Goal: Task Accomplishment & Management: Use online tool/utility

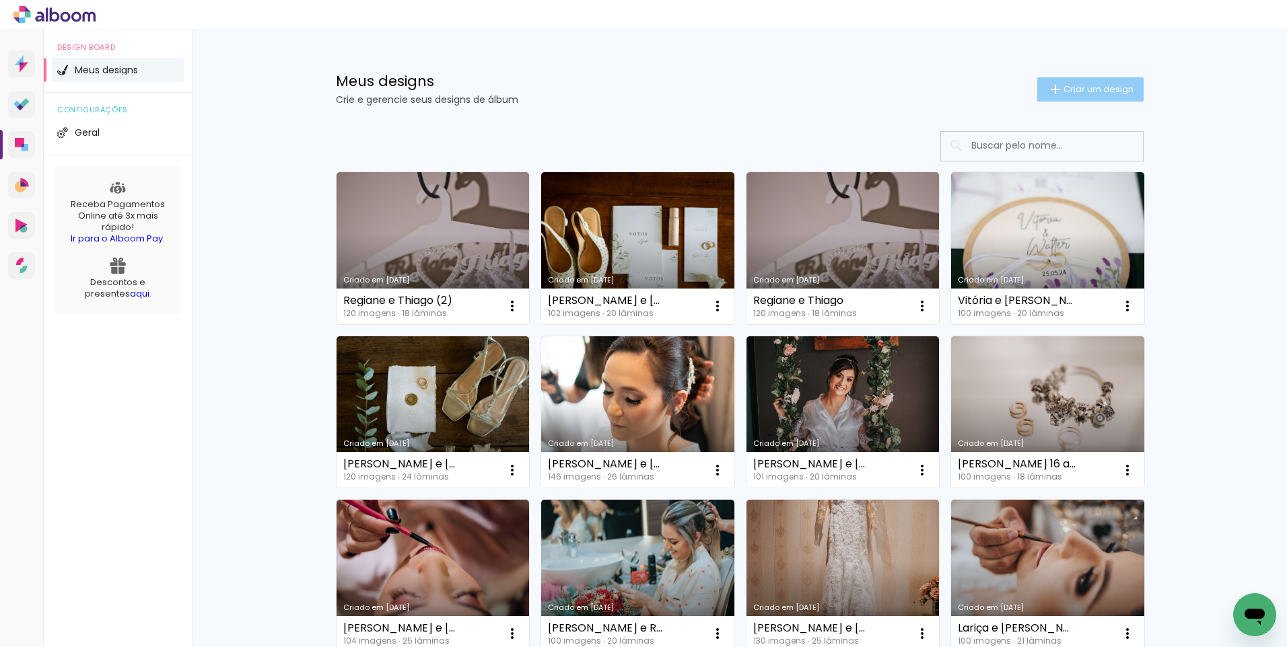
click at [1096, 86] on span "Criar um design" at bounding box center [1098, 89] width 70 height 9
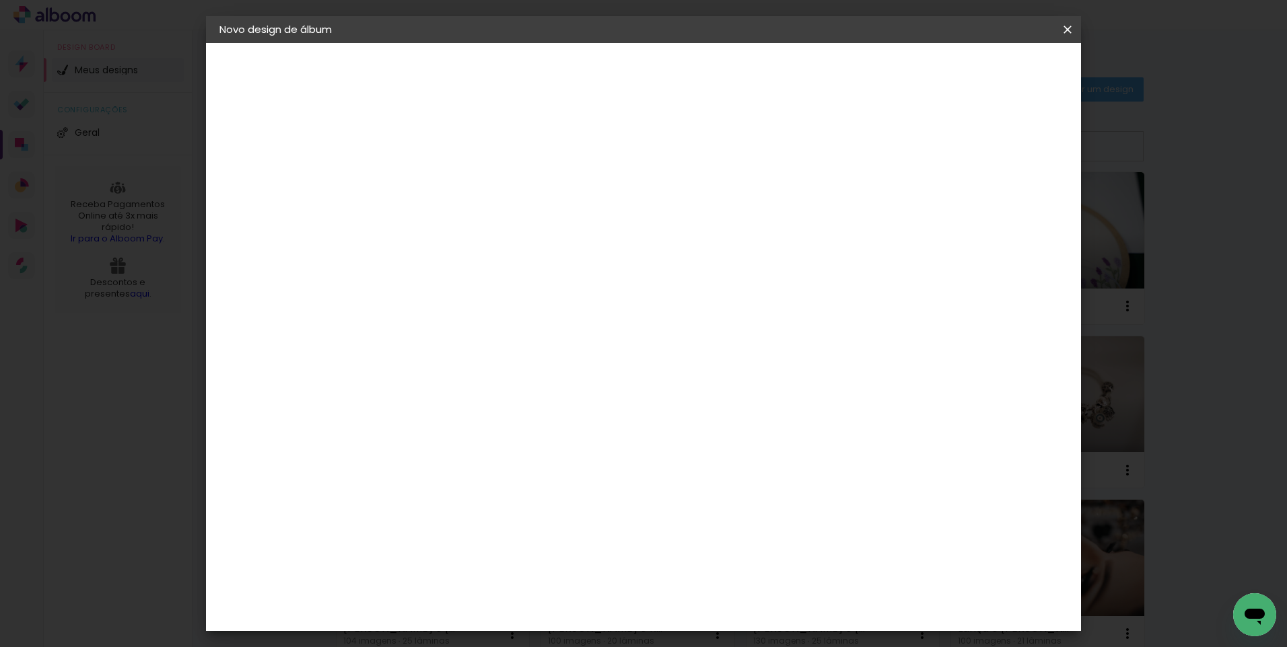
click at [439, 182] on input at bounding box center [439, 180] width 0 height 21
type input "Priscila e [PERSON_NAME]"
type paper-input "Priscila e [PERSON_NAME]"
click at [577, 64] on paper-button "Avançar" at bounding box center [544, 71] width 66 height 23
click at [542, 254] on input at bounding box center [474, 256] width 136 height 17
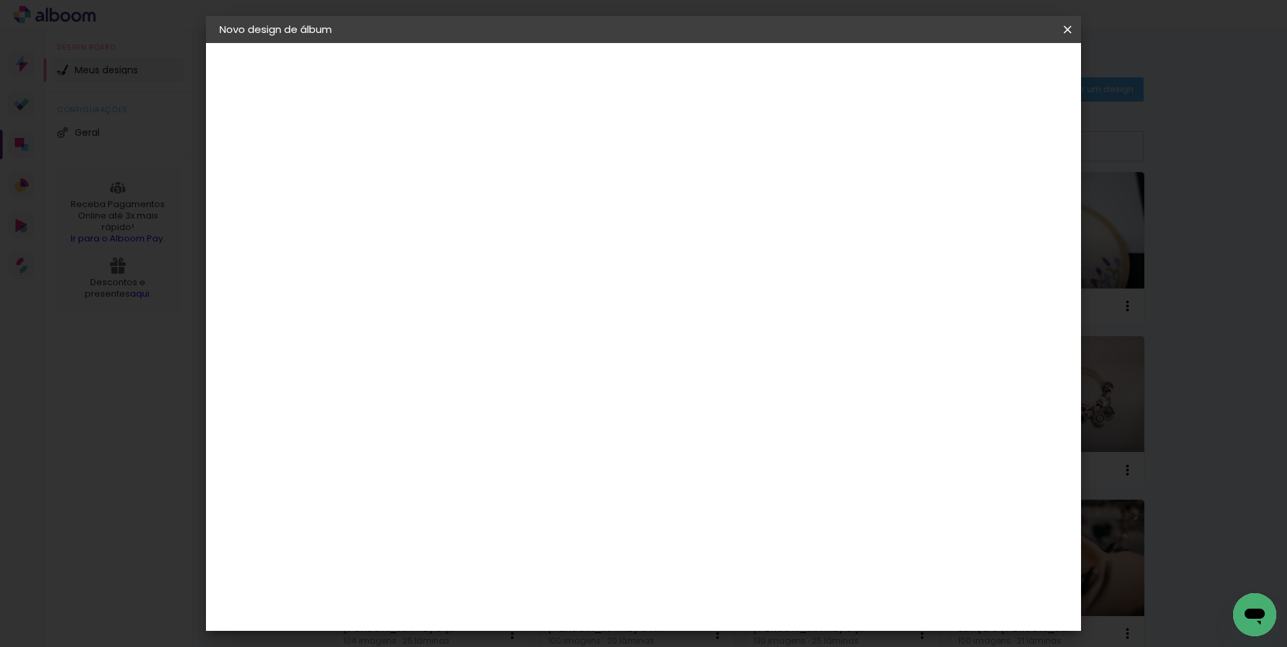
type input "lumi"
type paper-input "lumi"
click at [475, 305] on div "Lumière Imagem" at bounding box center [453, 307] width 44 height 22
click at [655, 61] on paper-button "Avançar" at bounding box center [623, 71] width 66 height 23
click at [492, 225] on input "text" at bounding box center [465, 234] width 52 height 21
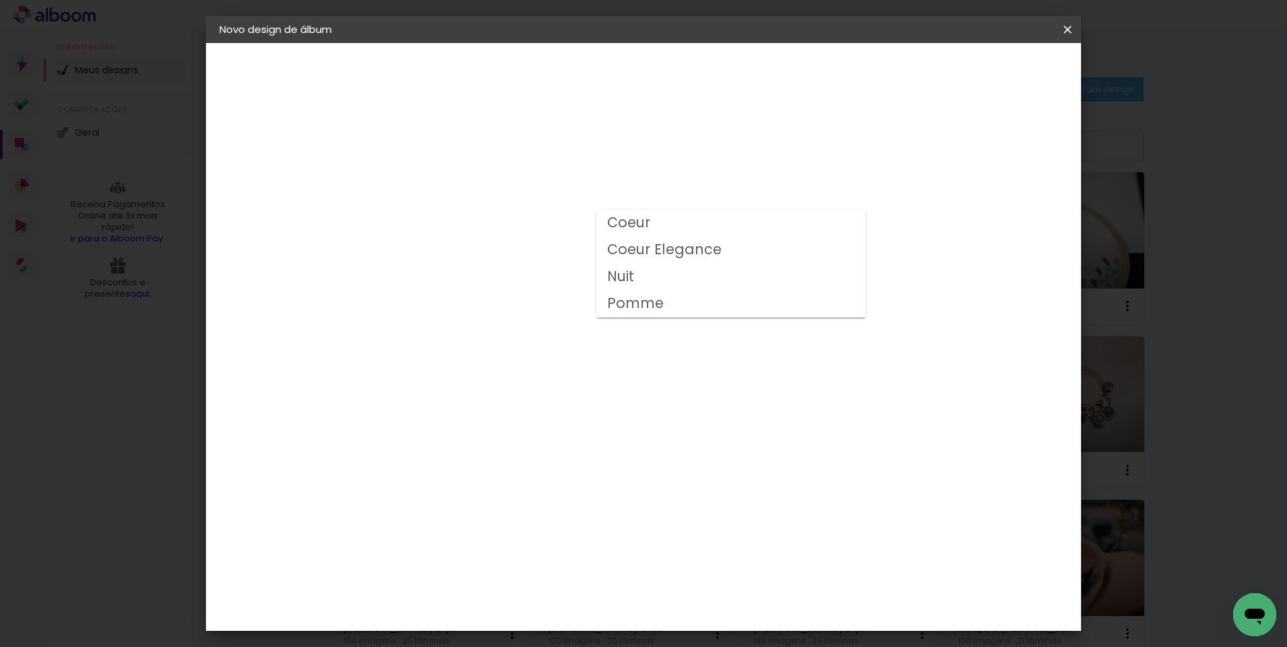
click at [0, 0] on slot "Coeur" at bounding box center [0, 0] width 0 height 0
type input "Coeur"
click at [530, 471] on span "30 × 30" at bounding box center [499, 485] width 63 height 28
click at [0, 0] on slot "Avançar" at bounding box center [0, 0] width 0 height 0
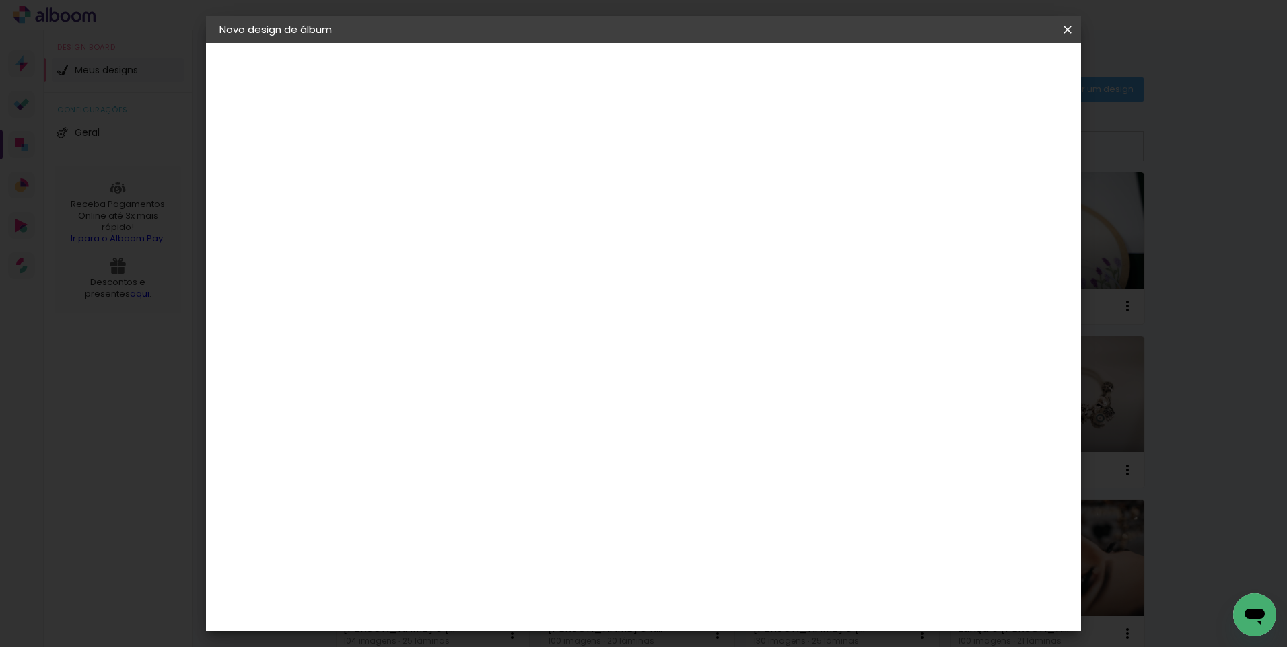
click at [983, 69] on span "Iniciar design" at bounding box center [952, 71] width 61 height 9
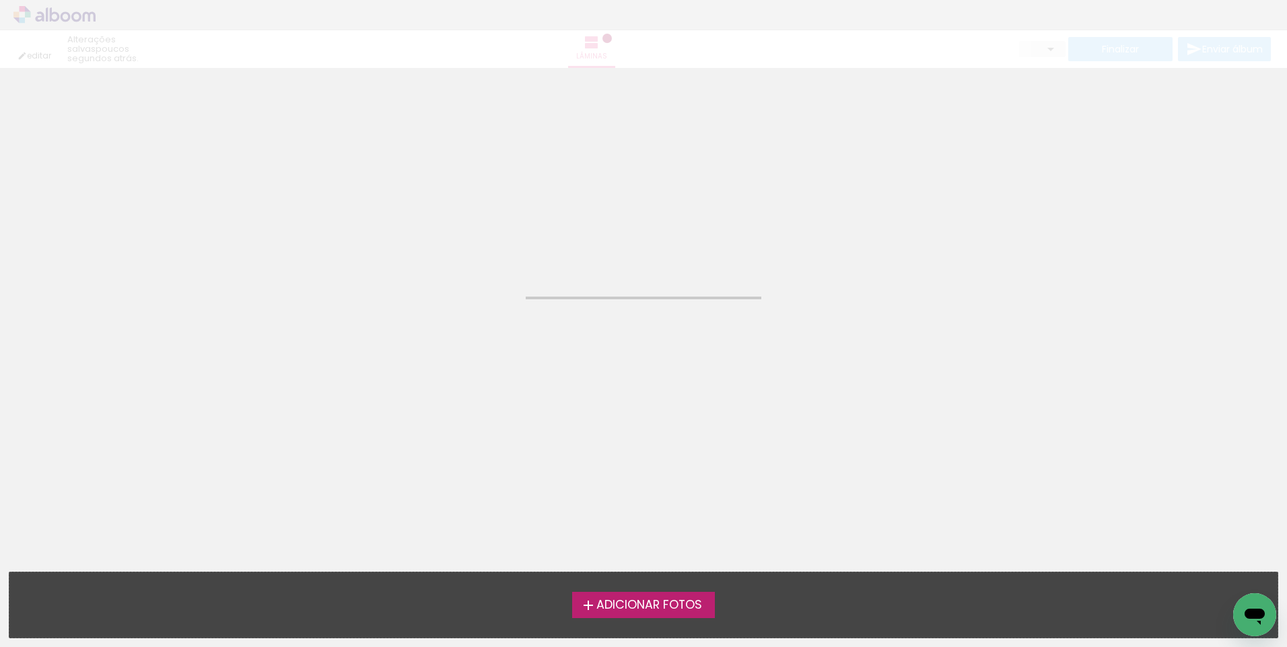
click at [653, 604] on span "Adicionar Fotos" at bounding box center [649, 606] width 106 height 12
click at [0, 0] on input "file" at bounding box center [0, 0] width 0 height 0
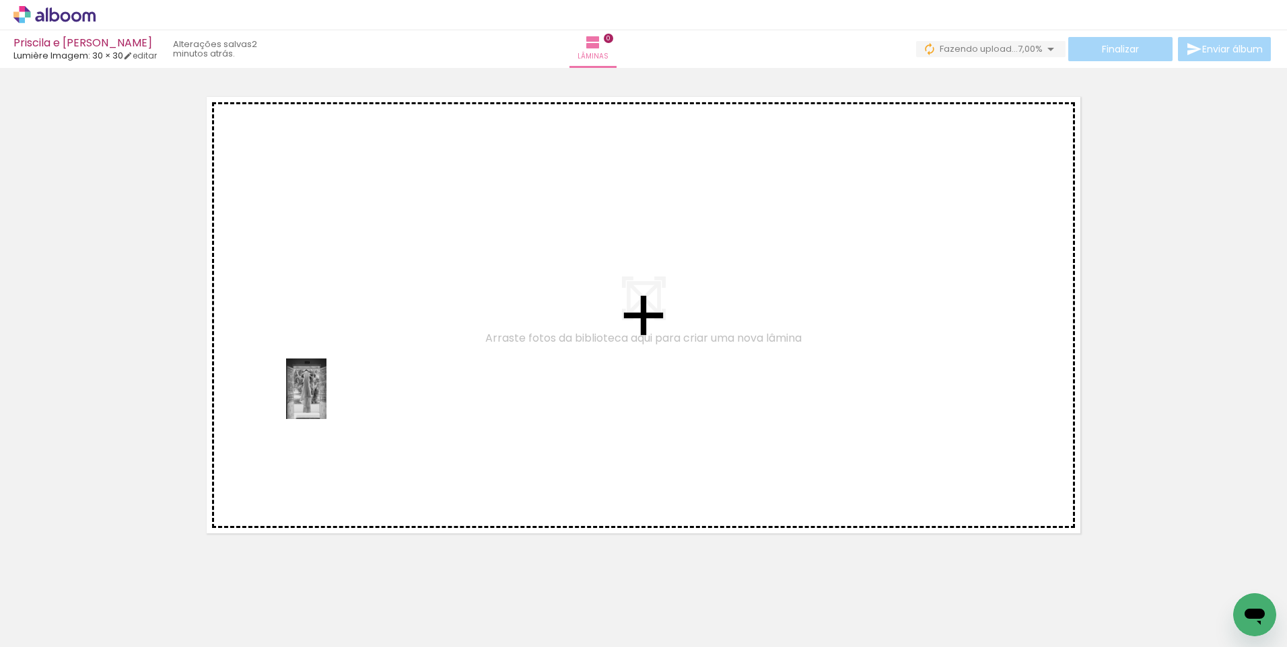
drag, startPoint x: 219, startPoint y: 606, endPoint x: 325, endPoint y: 382, distance: 248.7
click at [325, 382] on quentale-workspace at bounding box center [643, 323] width 1287 height 647
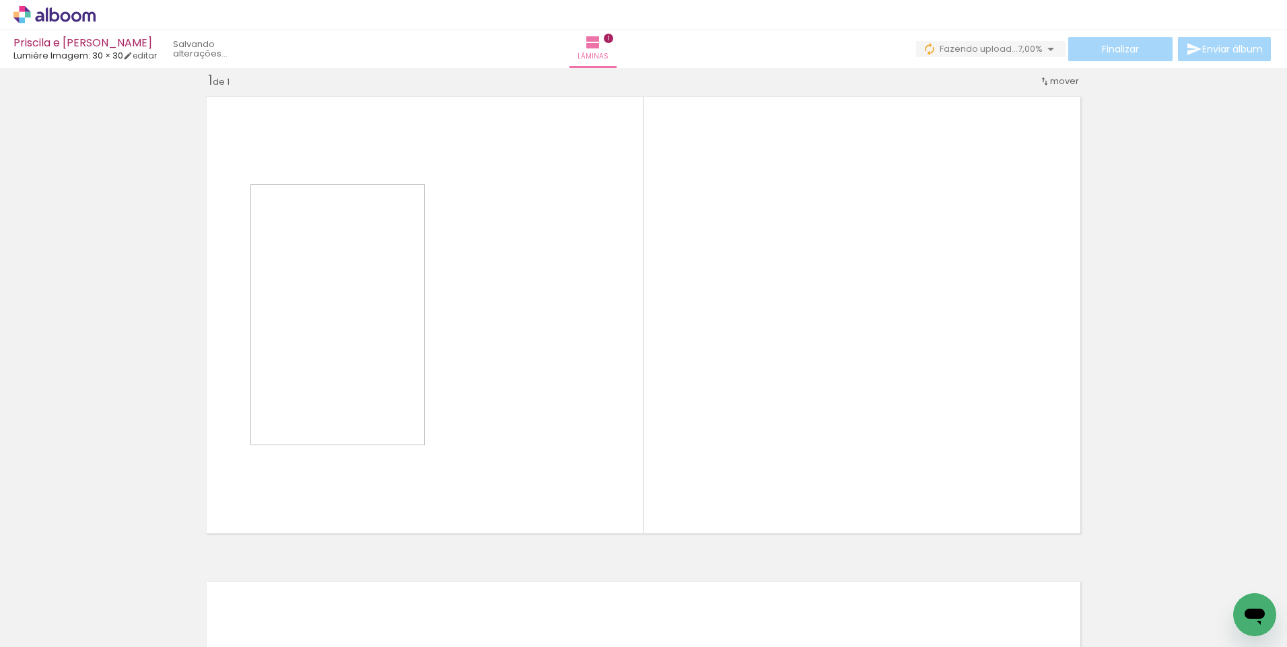
scroll to position [17, 0]
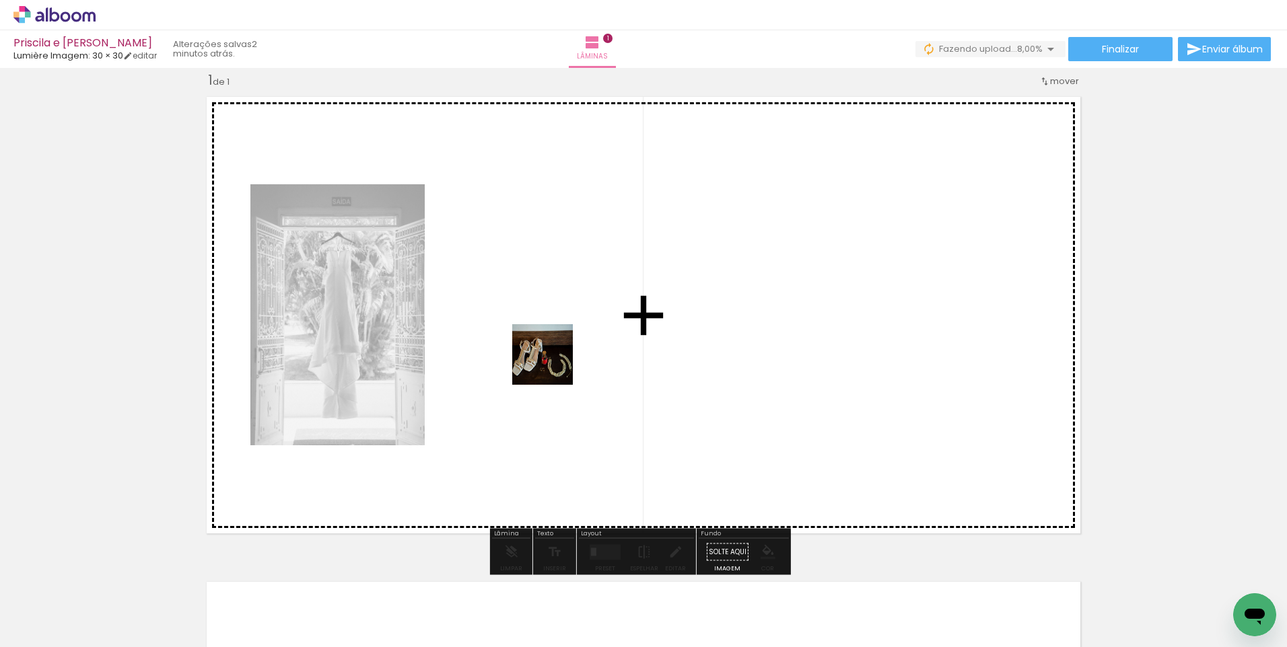
drag, startPoint x: 436, startPoint y: 610, endPoint x: 555, endPoint y: 359, distance: 277.8
click at [555, 359] on quentale-workspace at bounding box center [643, 323] width 1287 height 647
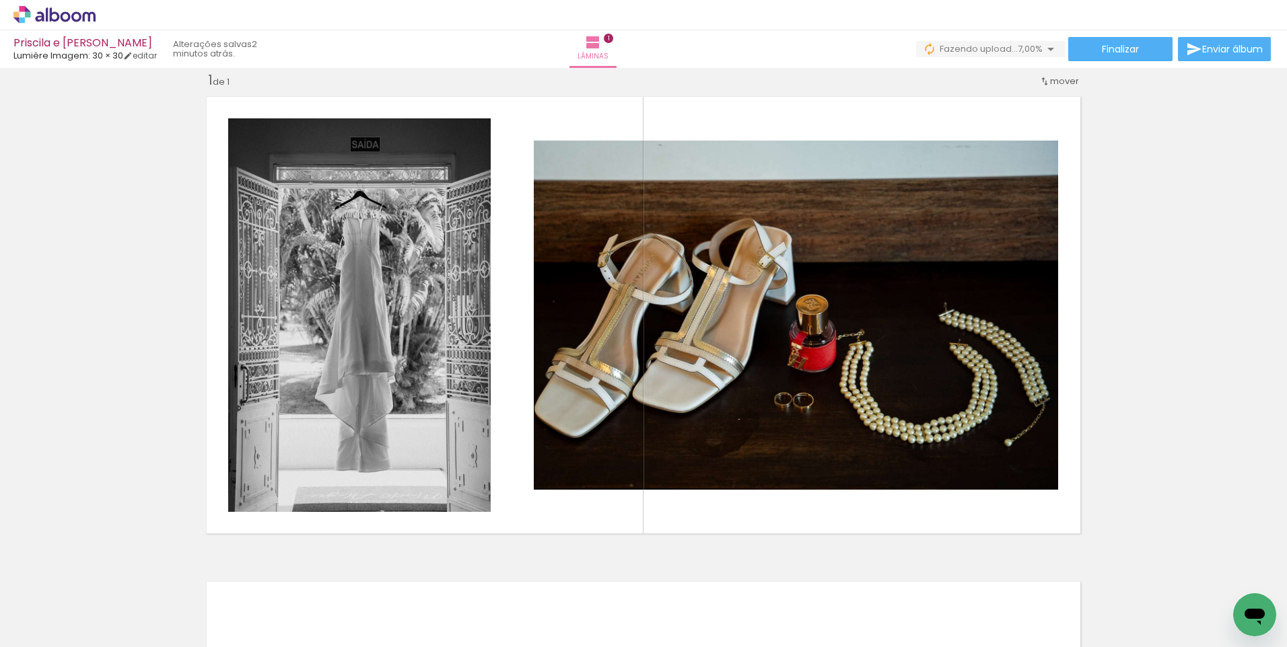
scroll to position [0, 1037]
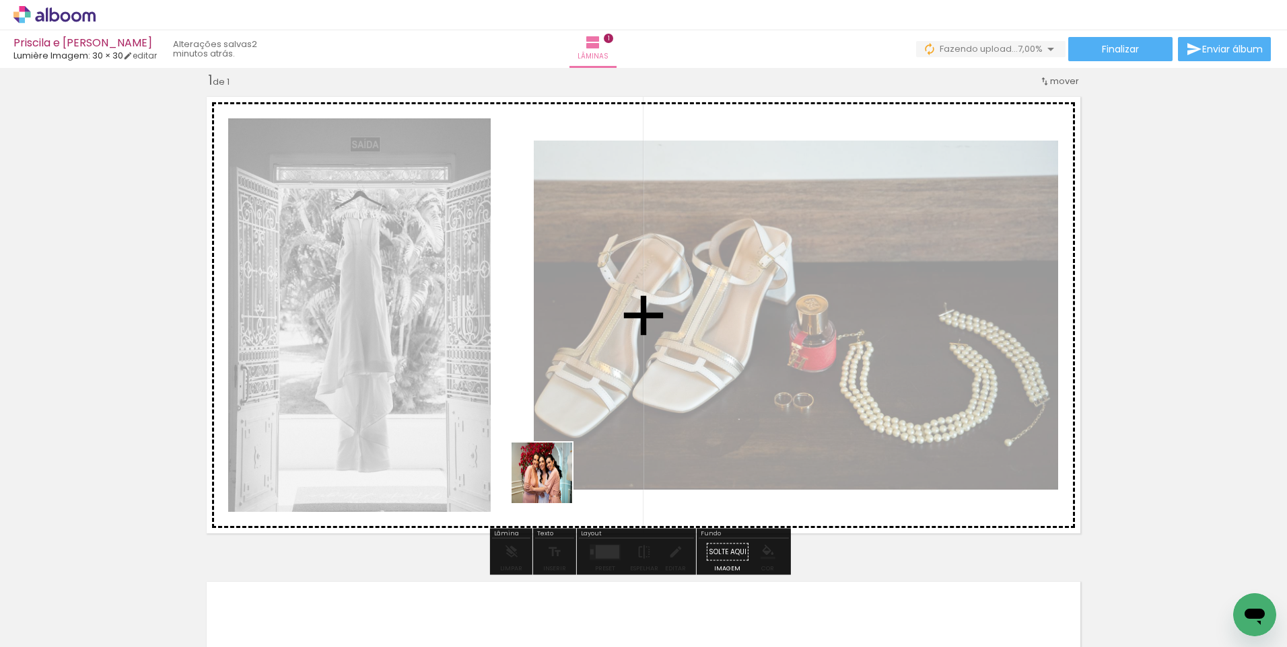
drag, startPoint x: 466, startPoint y: 608, endPoint x: 552, endPoint y: 483, distance: 151.9
click at [552, 483] on quentale-workspace at bounding box center [643, 323] width 1287 height 647
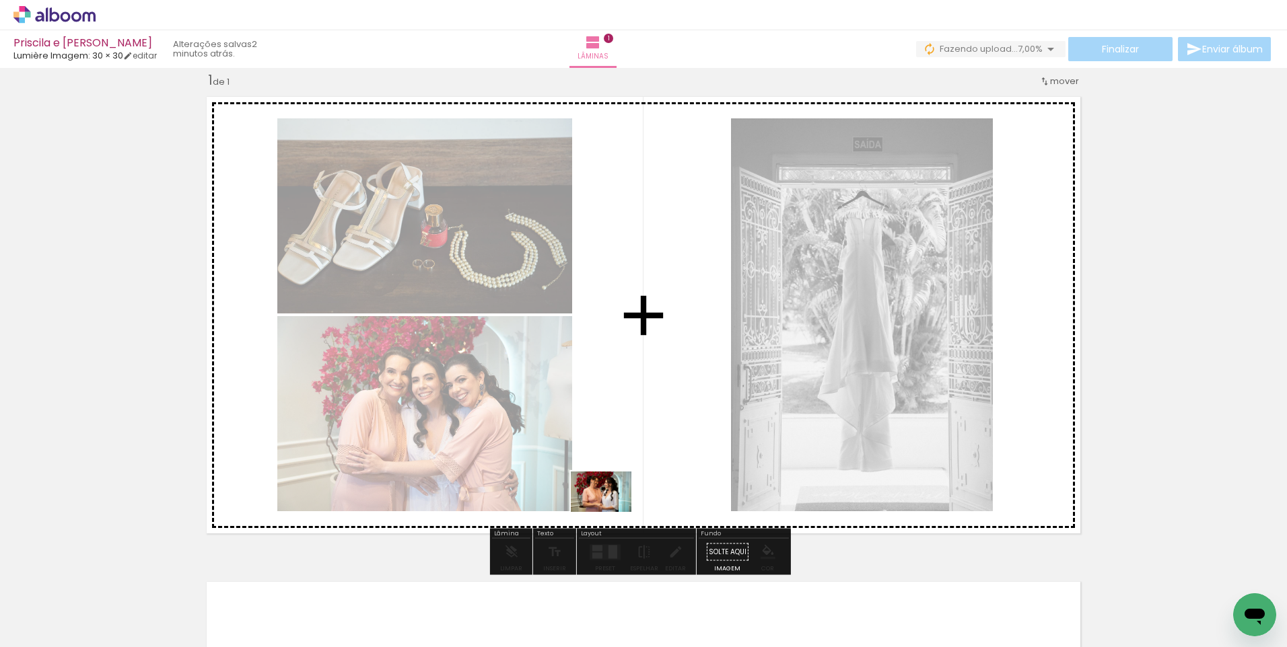
drag, startPoint x: 544, startPoint y: 622, endPoint x: 611, endPoint y: 512, distance: 128.7
click at [611, 512] on quentale-workspace at bounding box center [643, 323] width 1287 height 647
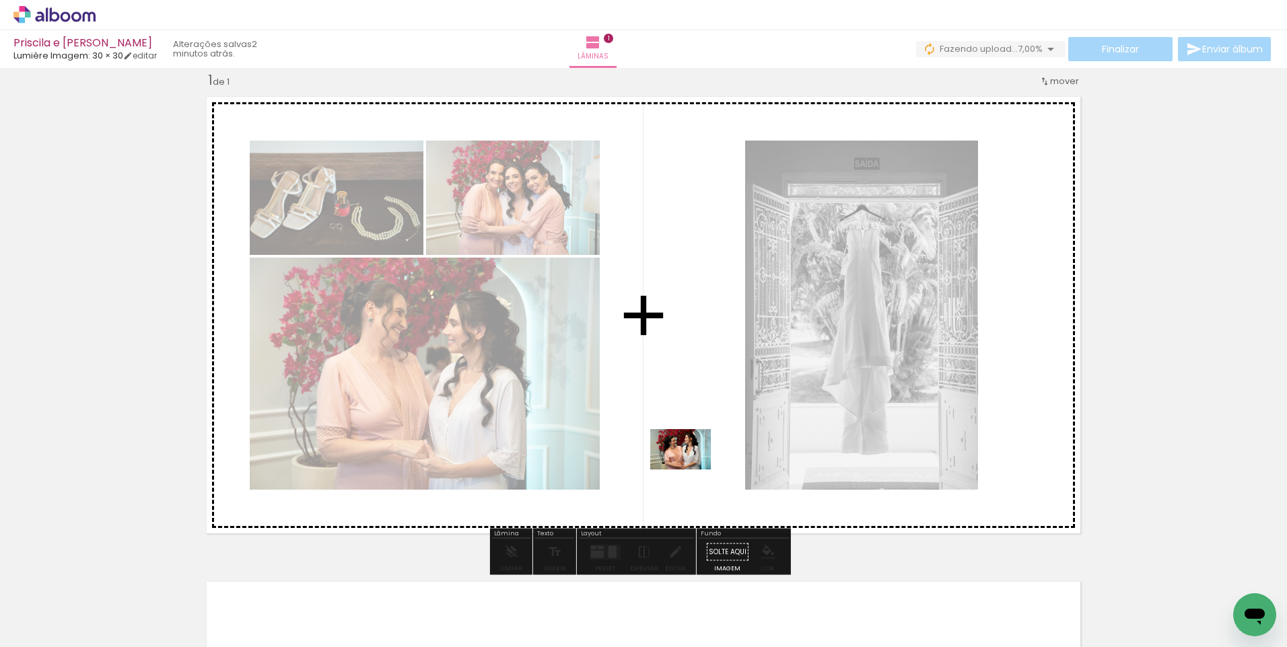
drag, startPoint x: 680, startPoint y: 611, endPoint x: 690, endPoint y: 466, distance: 145.1
click at [690, 466] on quentale-workspace at bounding box center [643, 323] width 1287 height 647
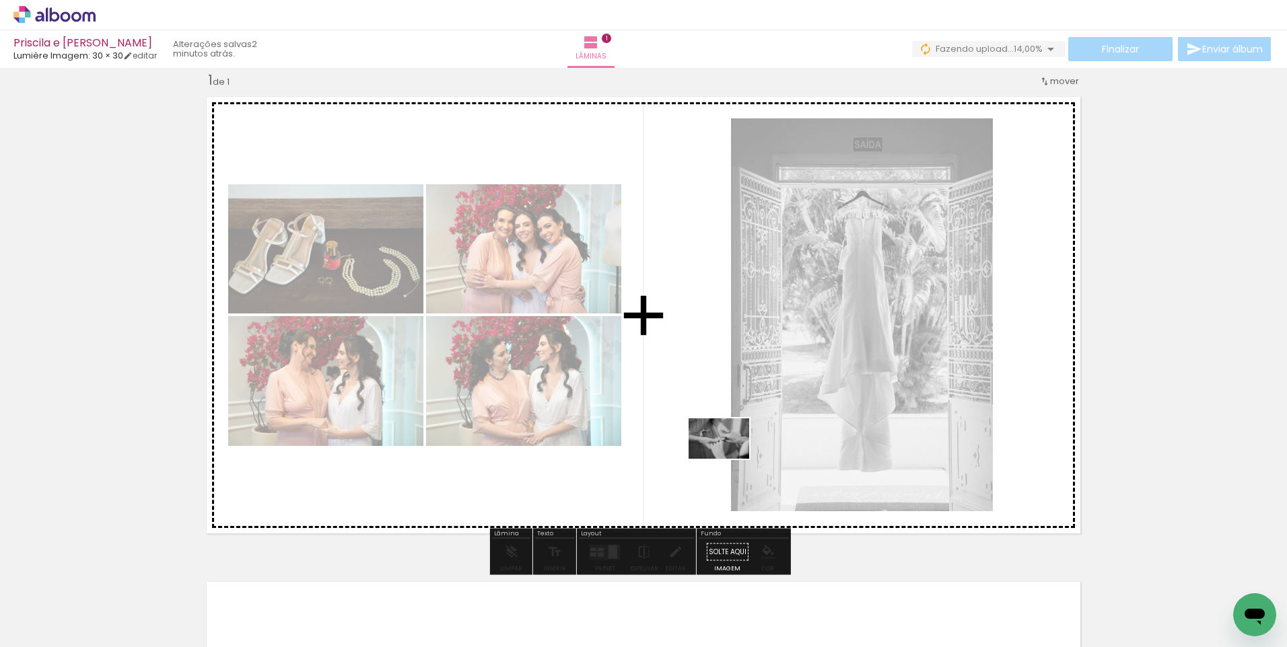
drag, startPoint x: 611, startPoint y: 614, endPoint x: 729, endPoint y: 459, distance: 194.5
click at [729, 459] on quentale-workspace at bounding box center [643, 323] width 1287 height 647
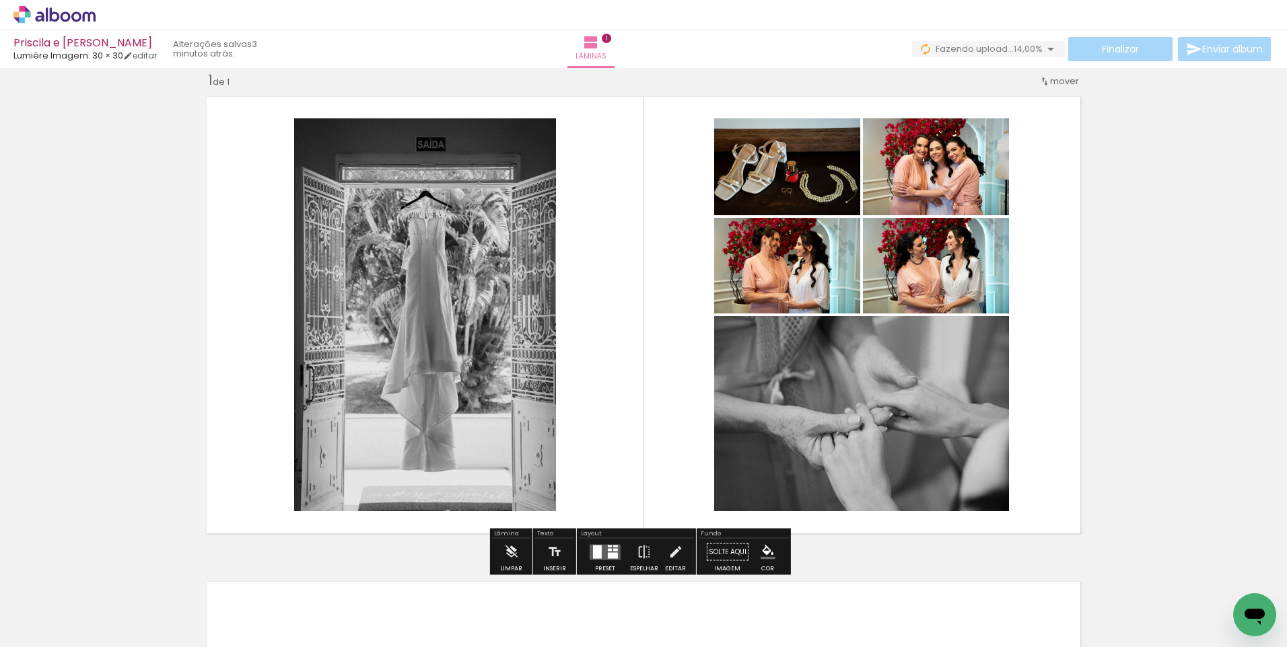
click at [614, 550] on div at bounding box center [615, 549] width 5 height 3
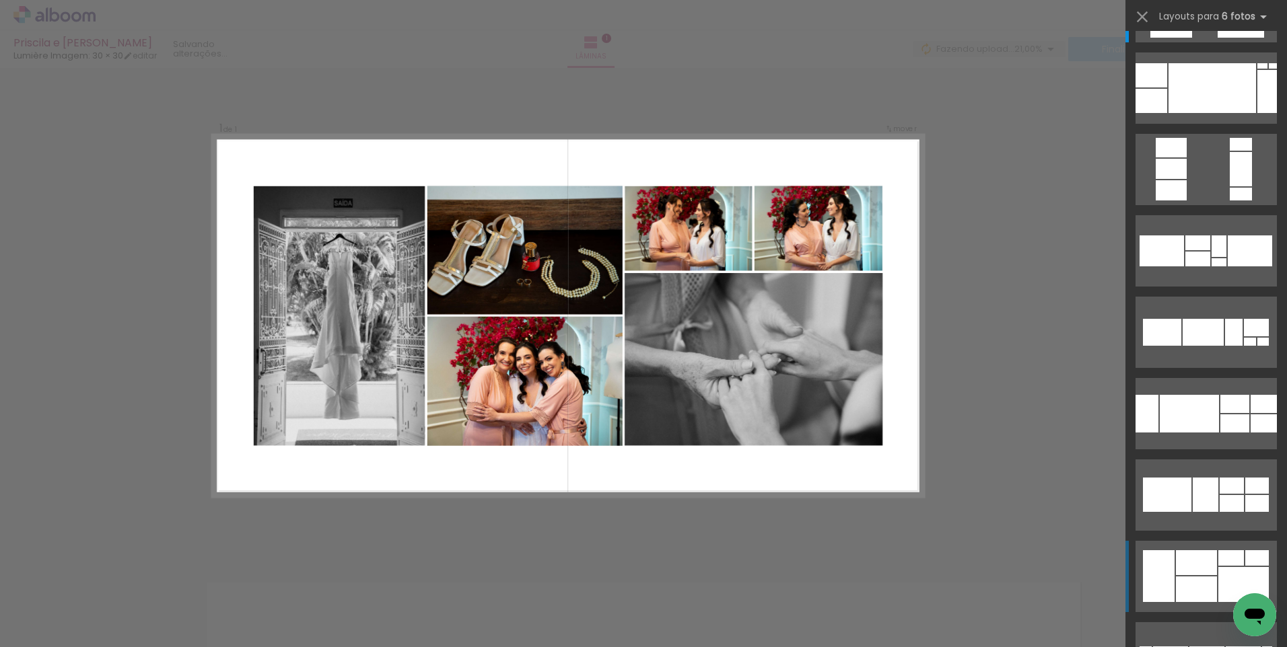
scroll to position [135, 0]
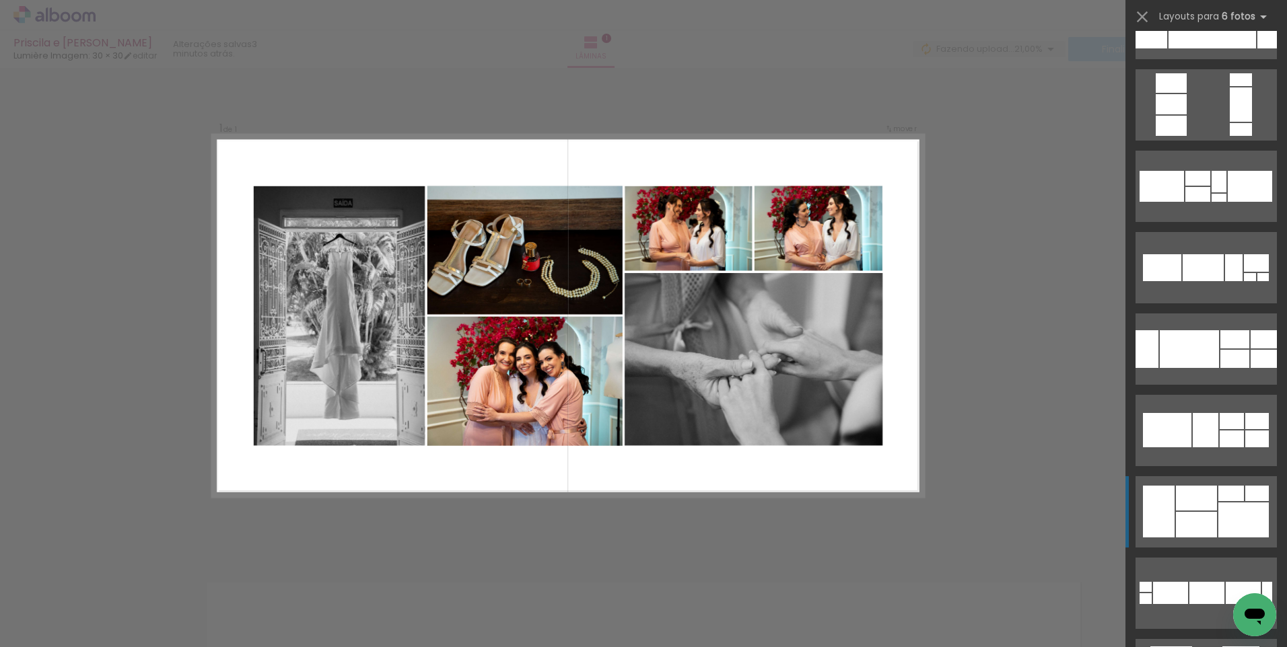
click at [1207, 511] on quentale-layouter at bounding box center [1205, 511] width 141 height 71
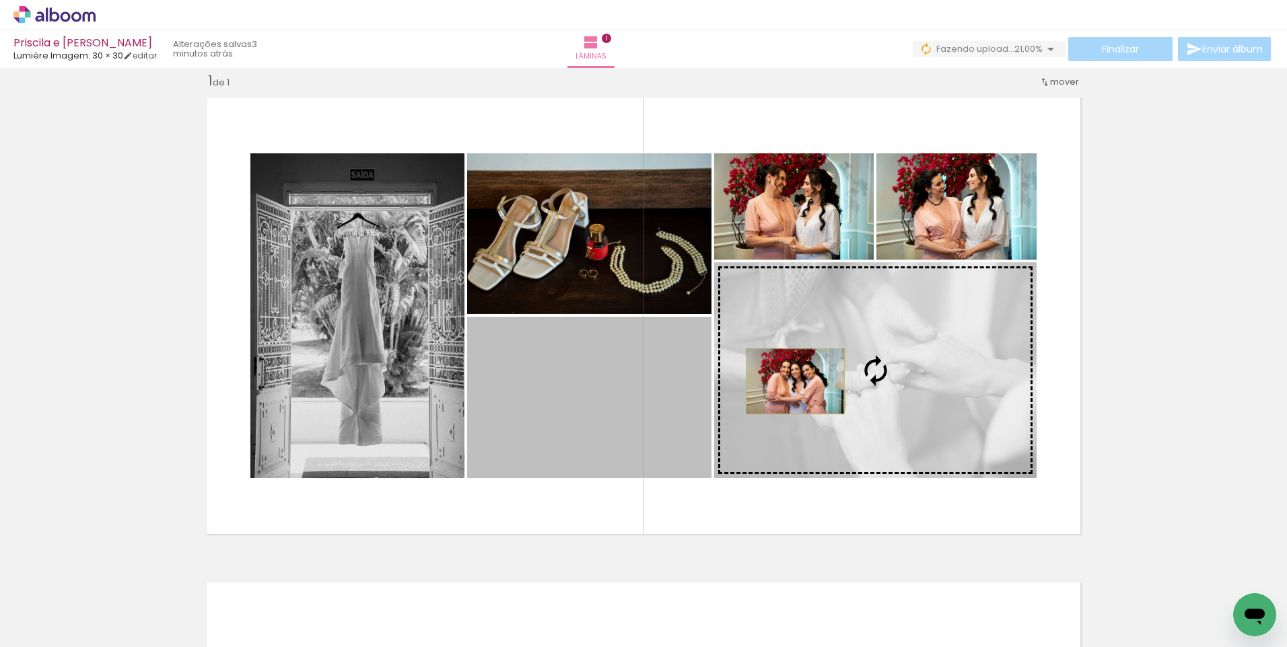
drag, startPoint x: 583, startPoint y: 411, endPoint x: 790, endPoint y: 382, distance: 208.6
click at [0, 0] on slot at bounding box center [0, 0] width 0 height 0
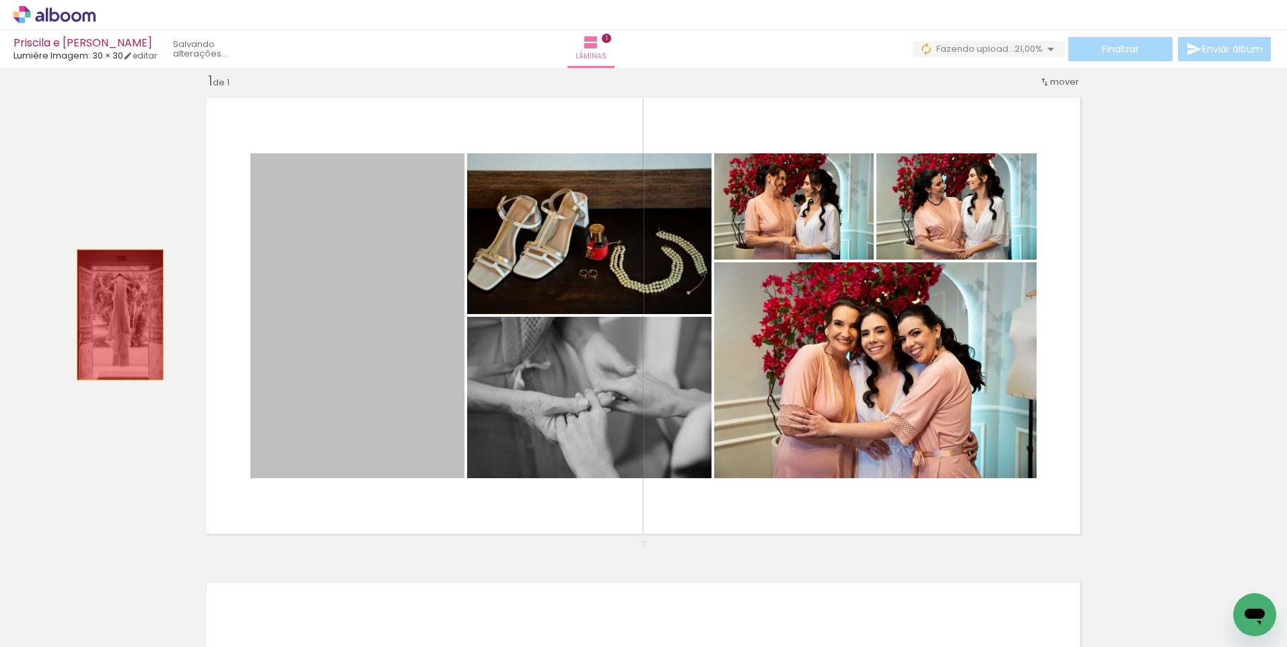
drag, startPoint x: 355, startPoint y: 306, endPoint x: 115, endPoint y: 316, distance: 240.5
click at [115, 316] on div "Inserir lâmina 1 de 1" at bounding box center [643, 541] width 1287 height 971
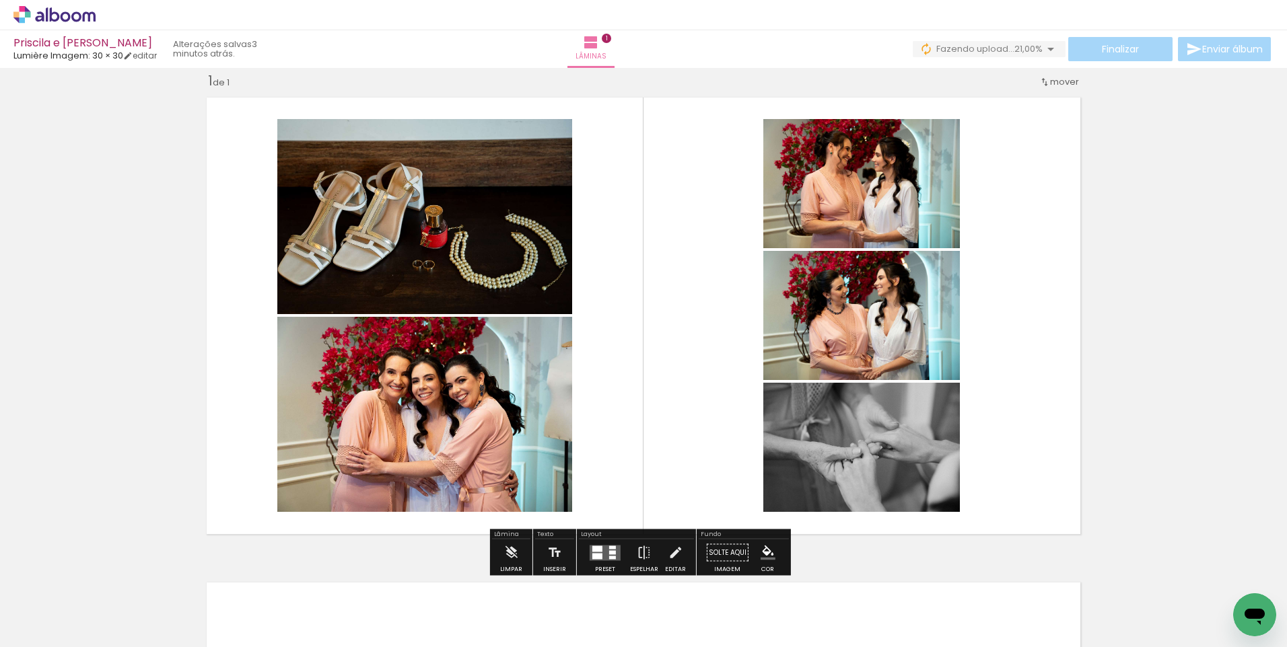
click at [600, 558] on quentale-layouter at bounding box center [605, 552] width 31 height 15
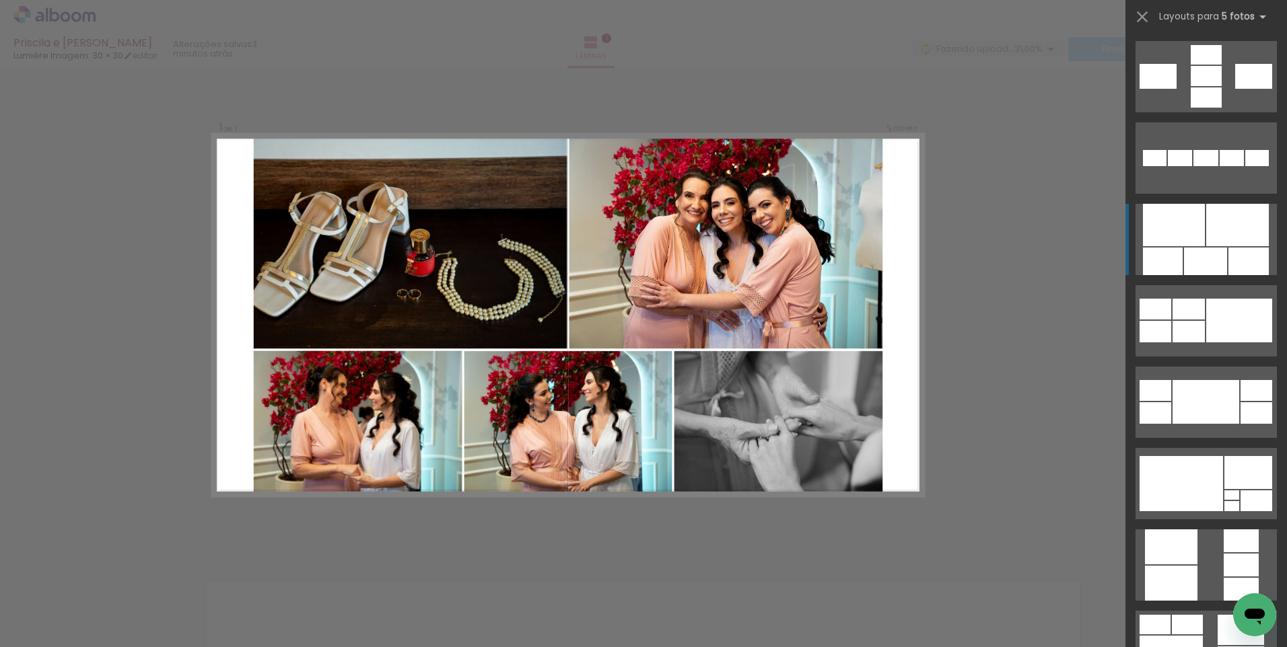
scroll to position [673, 0]
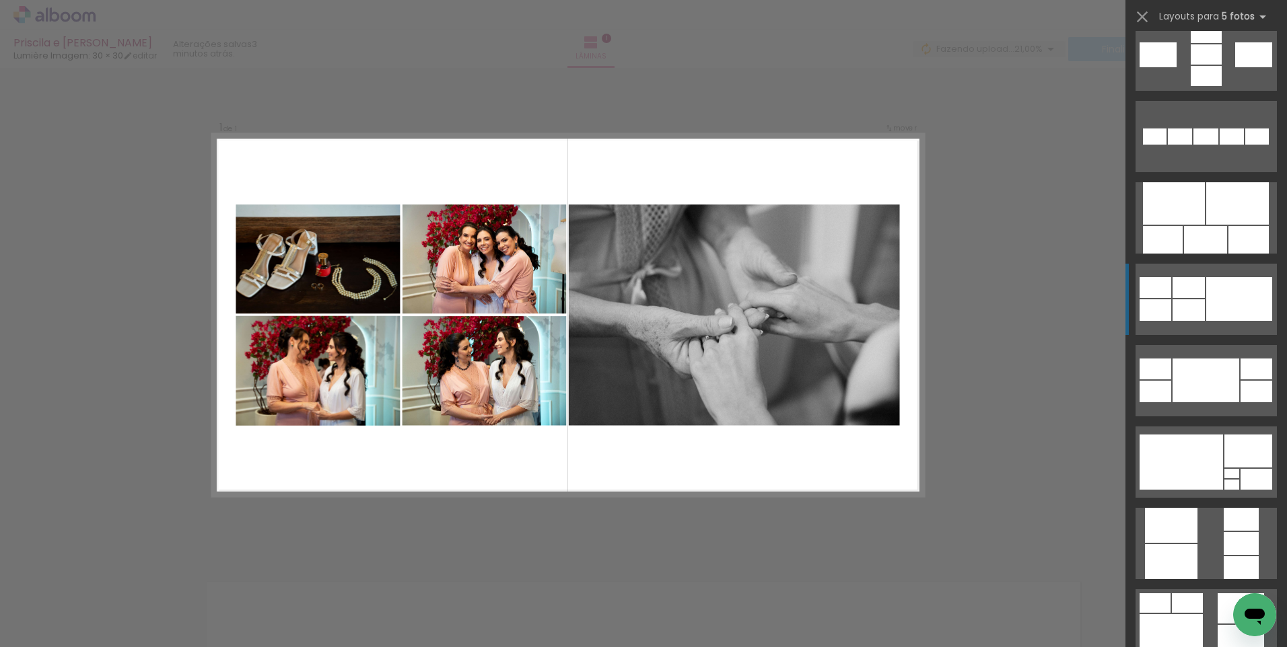
click at [1198, 305] on div at bounding box center [1188, 310] width 32 height 22
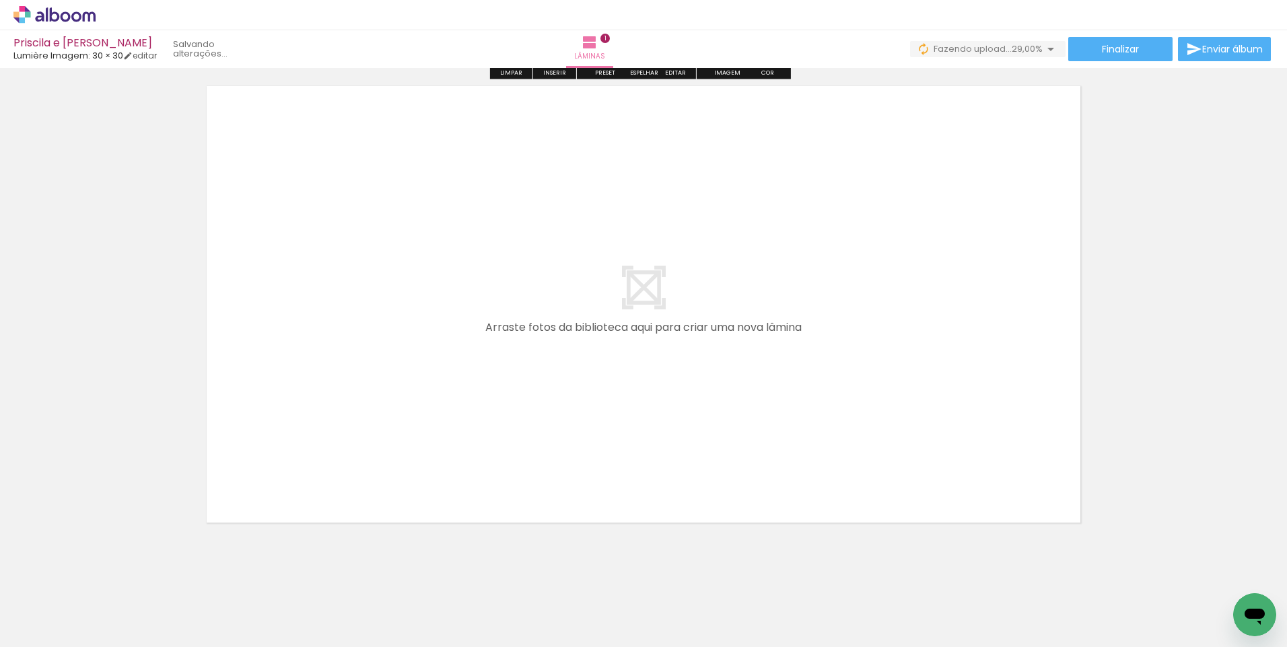
scroll to position [528, 0]
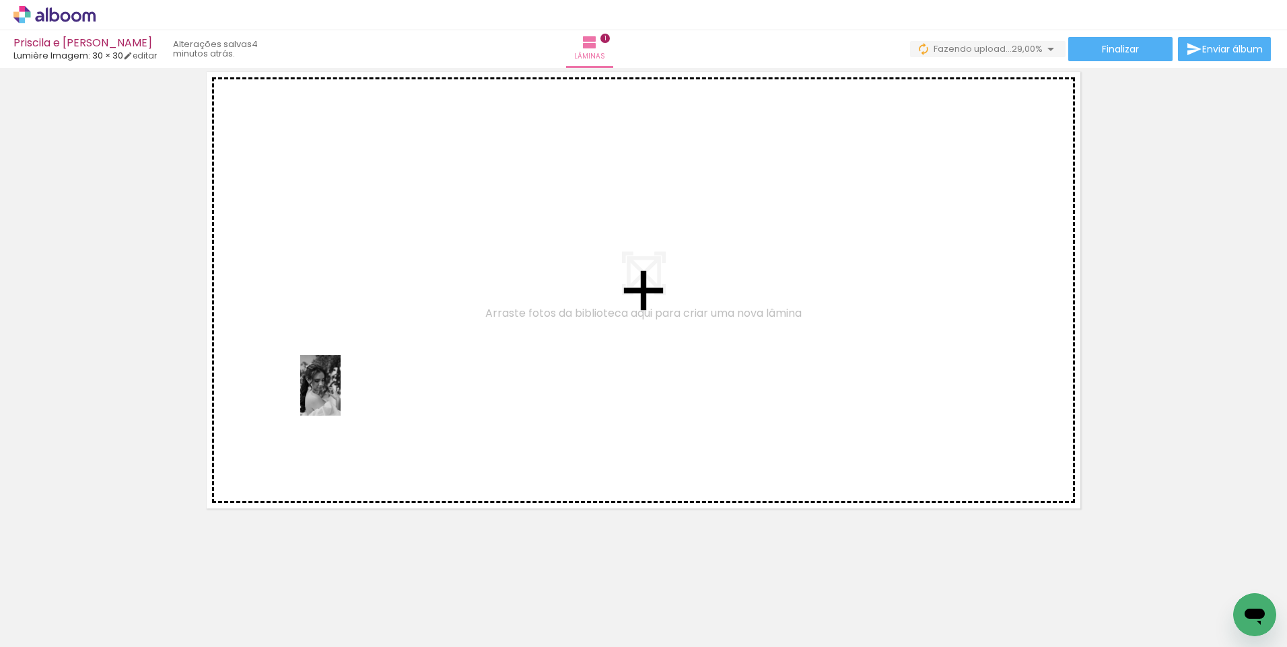
drag, startPoint x: 383, startPoint y: 626, endPoint x: 341, endPoint y: 396, distance: 234.0
click at [341, 396] on quentale-workspace at bounding box center [643, 323] width 1287 height 647
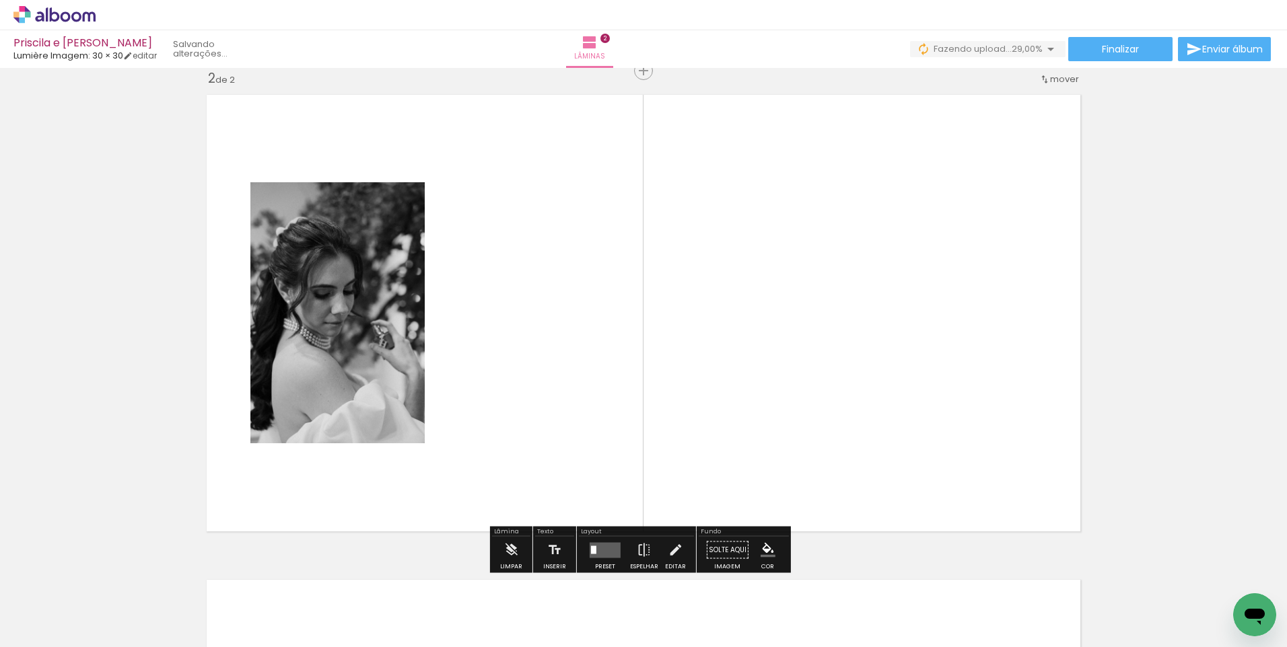
scroll to position [503, 0]
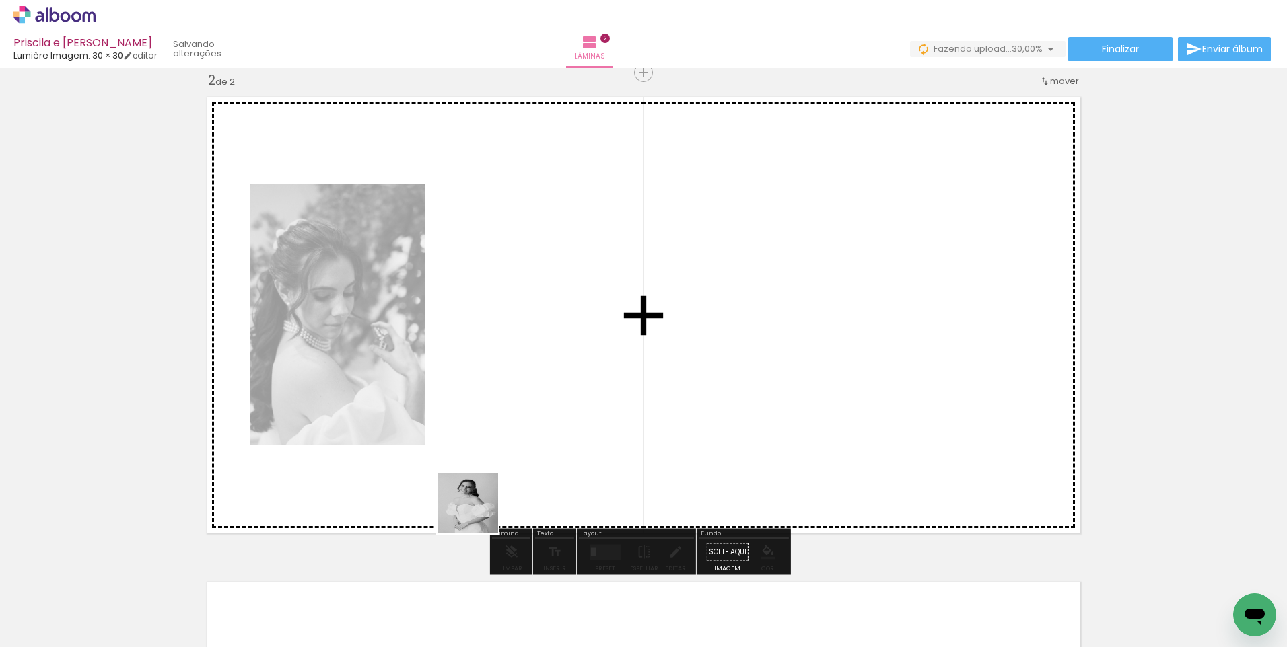
drag, startPoint x: 456, startPoint y: 621, endPoint x: 512, endPoint y: 579, distance: 70.7
click at [512, 402] on quentale-workspace at bounding box center [643, 323] width 1287 height 647
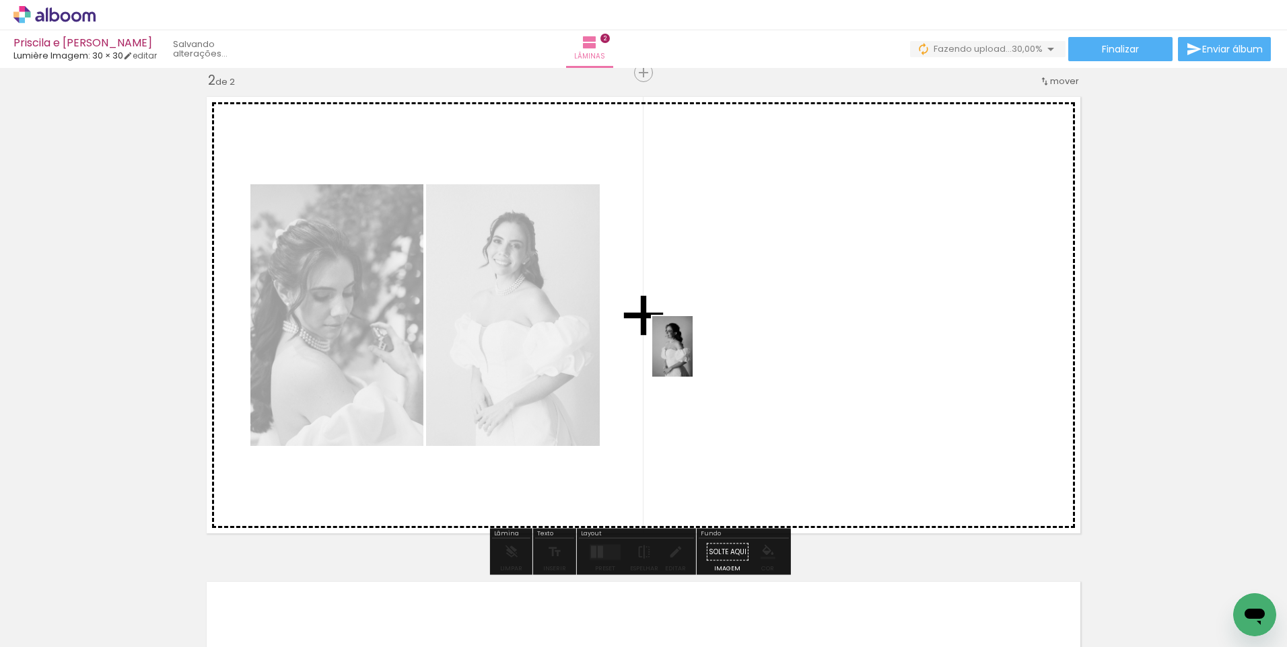
drag, startPoint x: 531, startPoint y: 615, endPoint x: 597, endPoint y: 527, distance: 110.1
click at [695, 355] on quentale-workspace at bounding box center [643, 323] width 1287 height 647
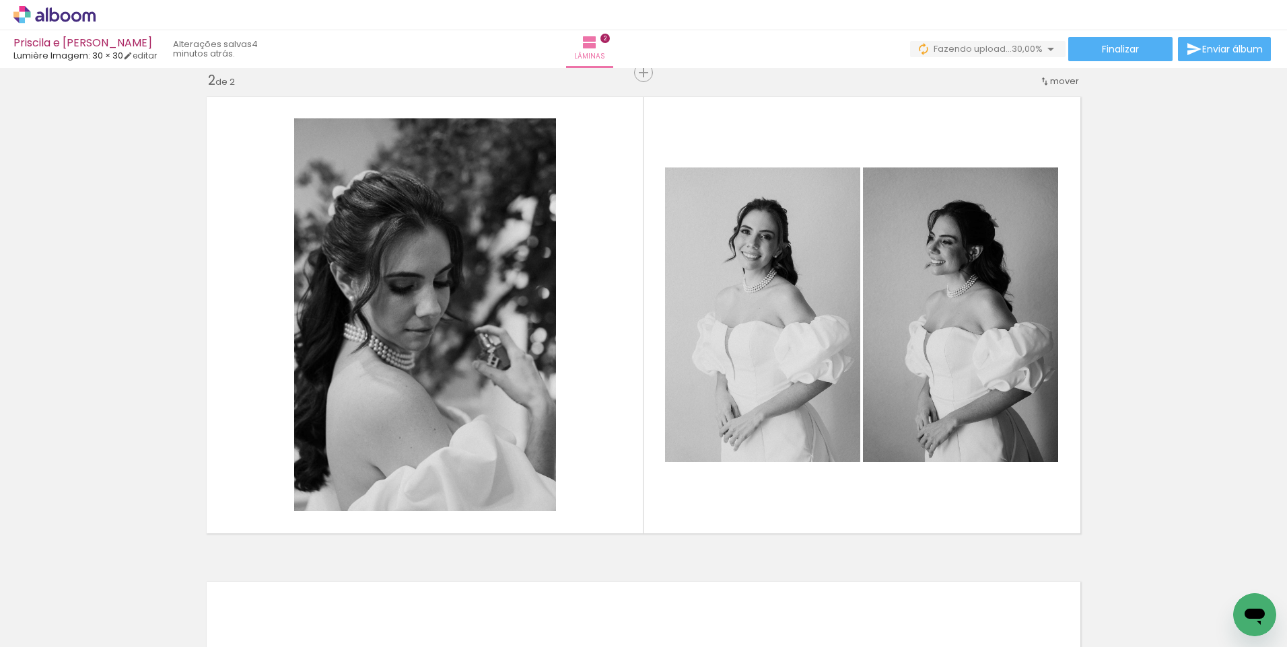
scroll to position [0, 0]
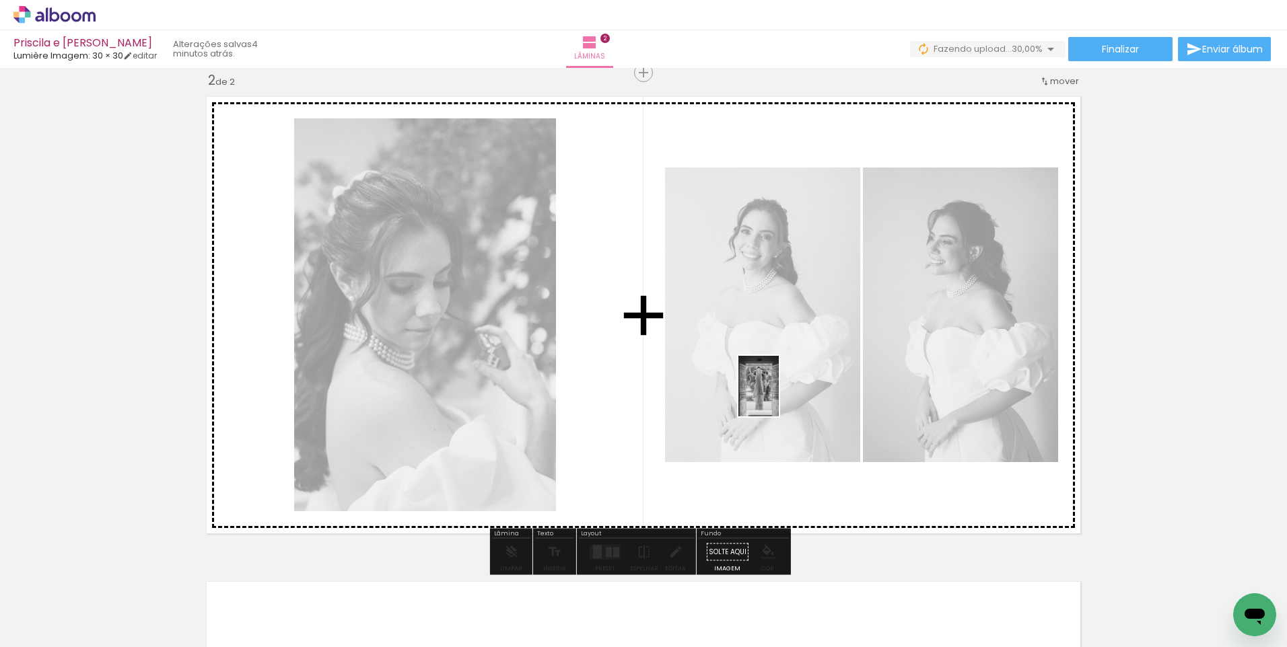
drag, startPoint x: 213, startPoint y: 614, endPoint x: 779, endPoint y: 396, distance: 606.3
click at [779, 396] on quentale-workspace at bounding box center [643, 323] width 1287 height 647
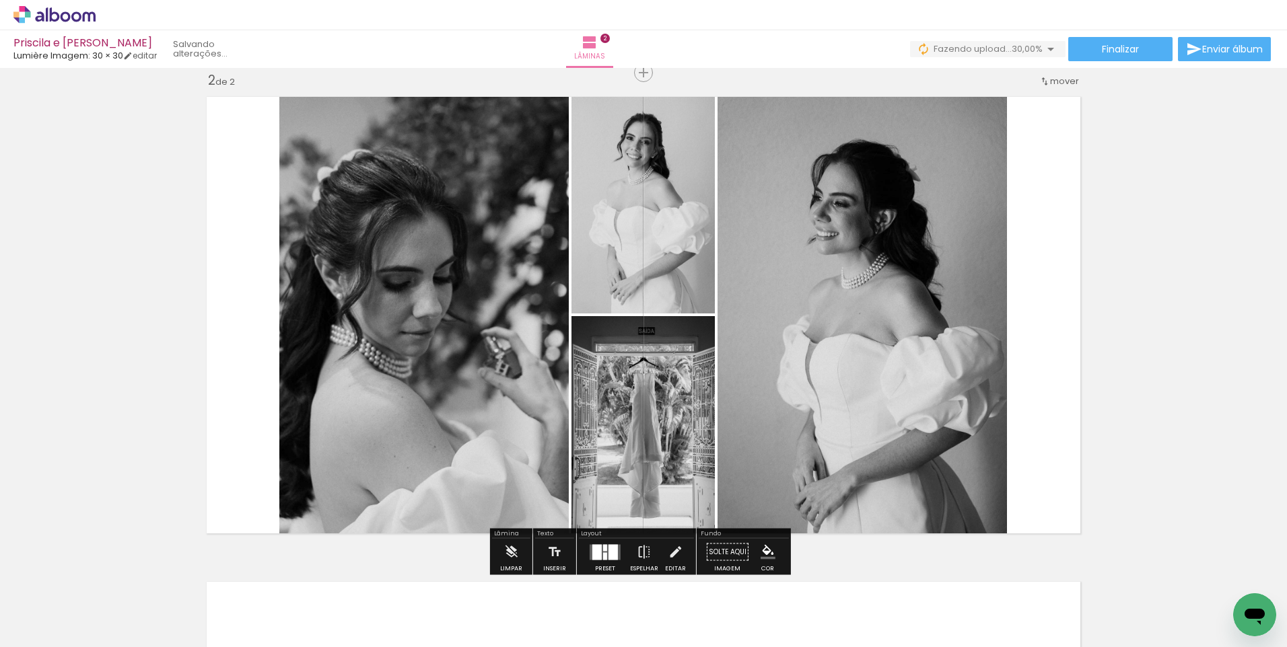
click at [598, 559] on div at bounding box center [596, 551] width 9 height 15
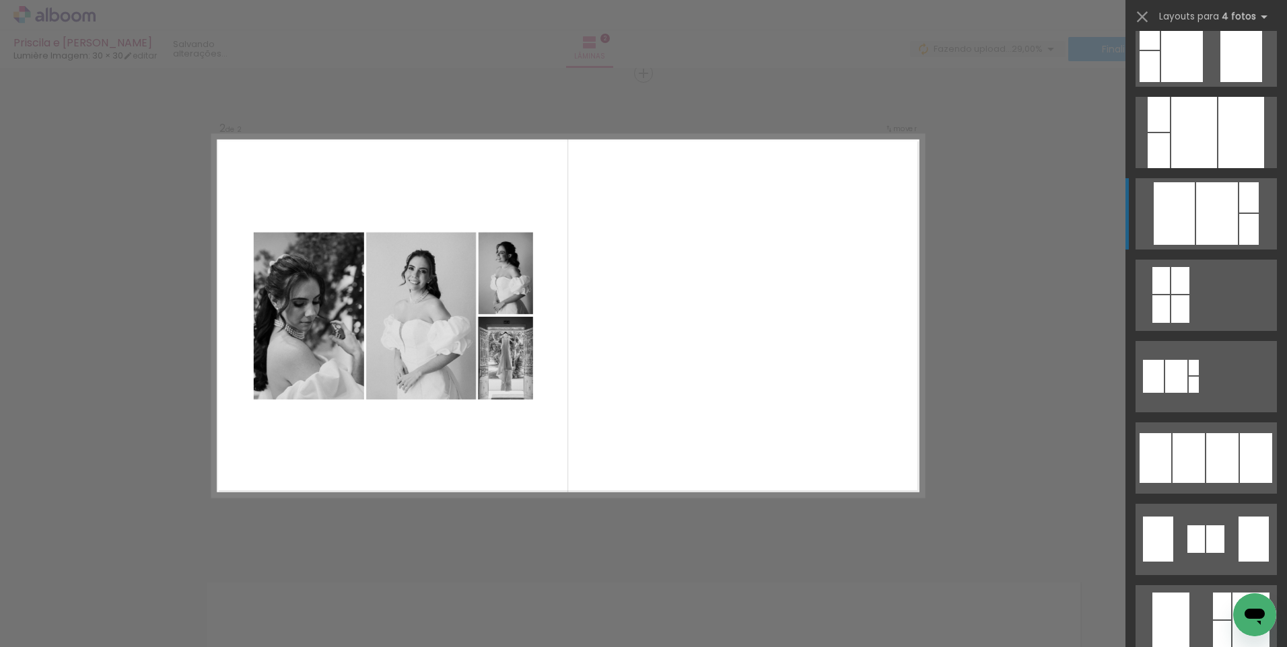
scroll to position [606, 0]
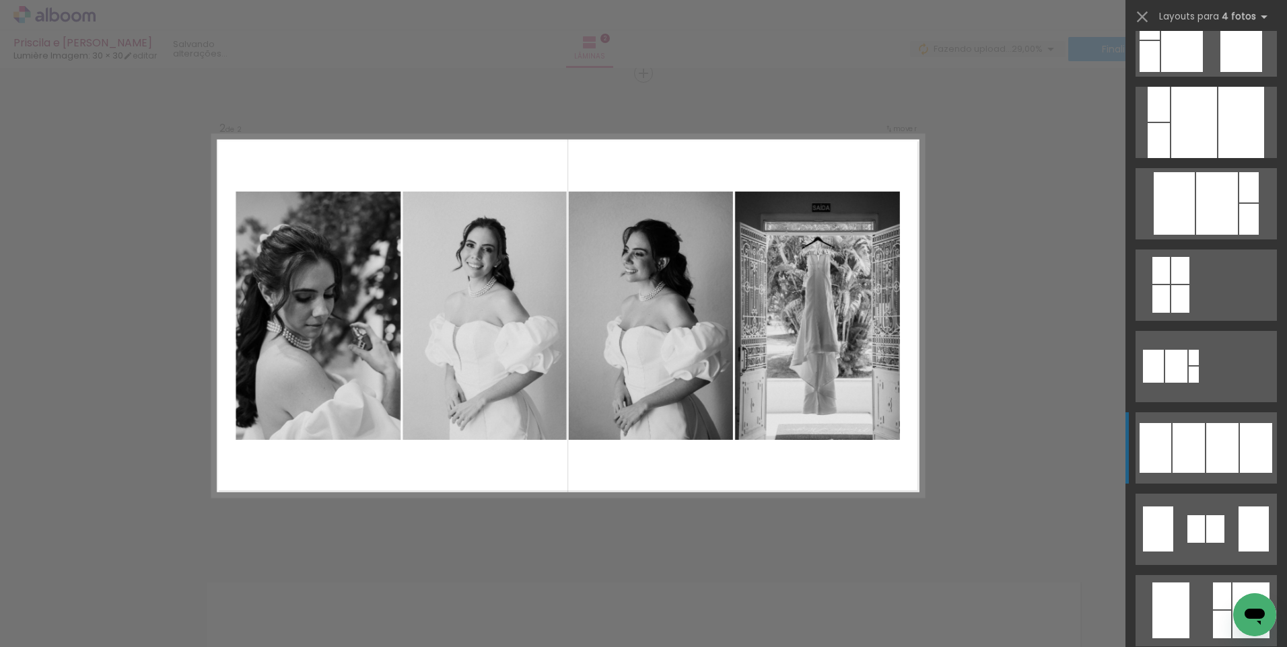
click at [1194, 444] on div at bounding box center [1188, 448] width 32 height 50
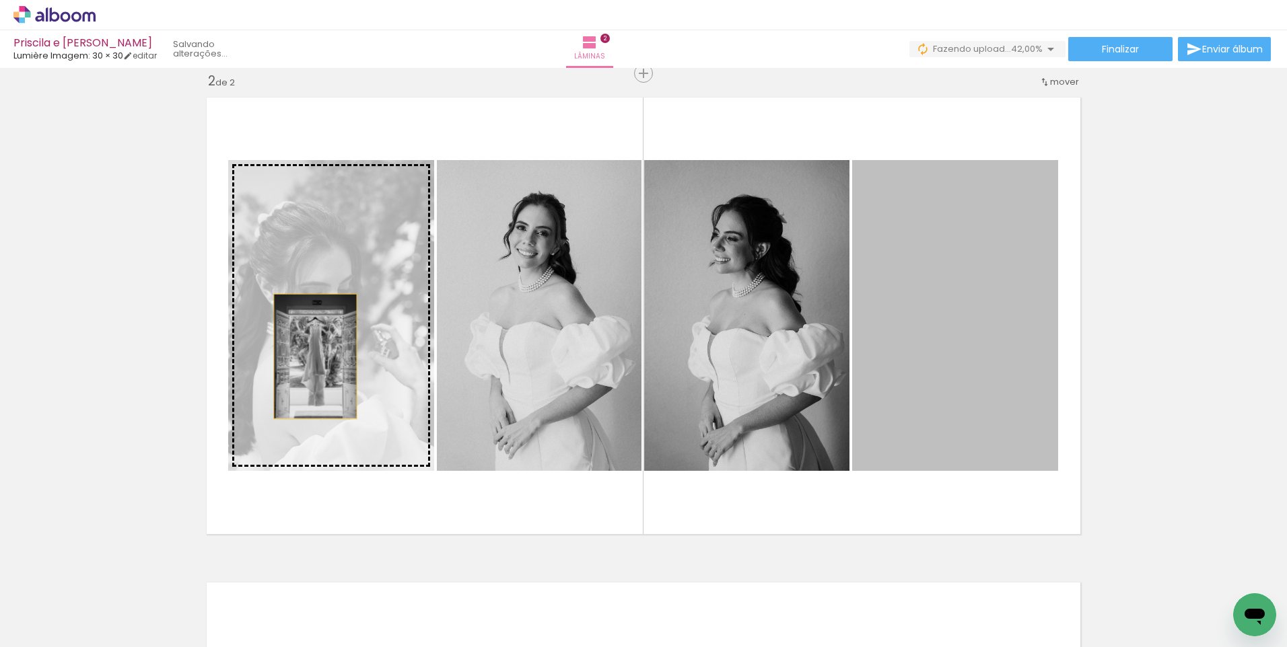
drag, startPoint x: 952, startPoint y: 363, endPoint x: 310, endPoint y: 357, distance: 641.4
click at [0, 0] on slot at bounding box center [0, 0] width 0 height 0
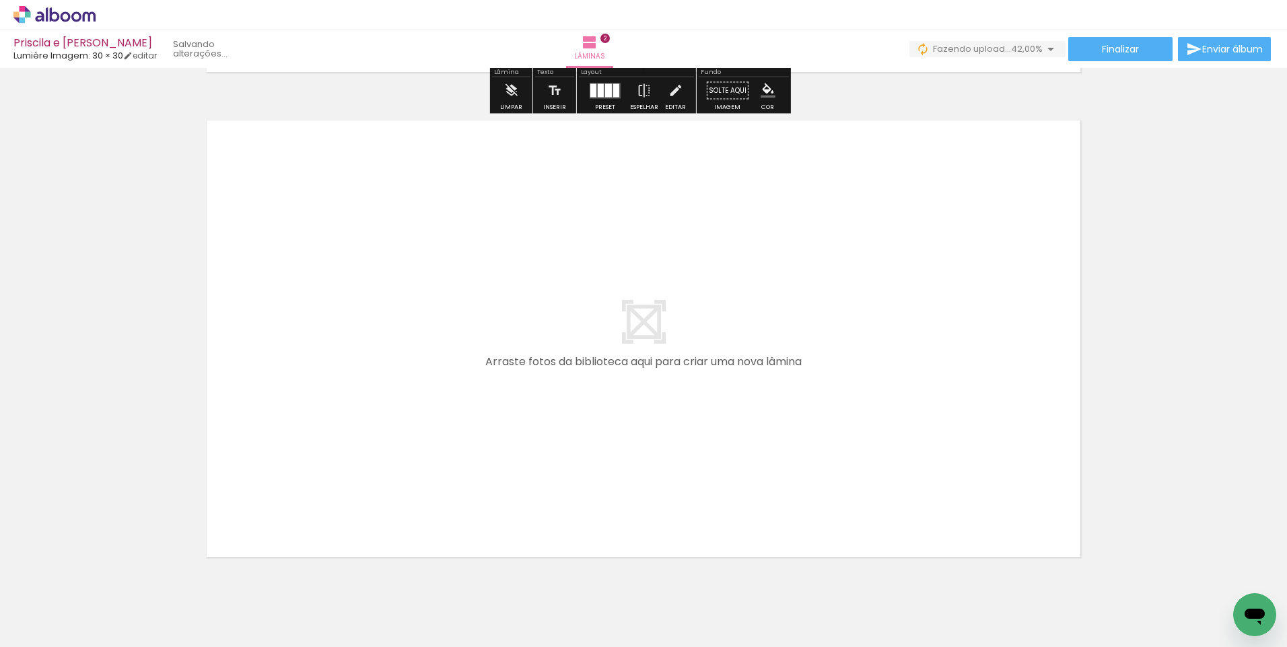
scroll to position [973, 0]
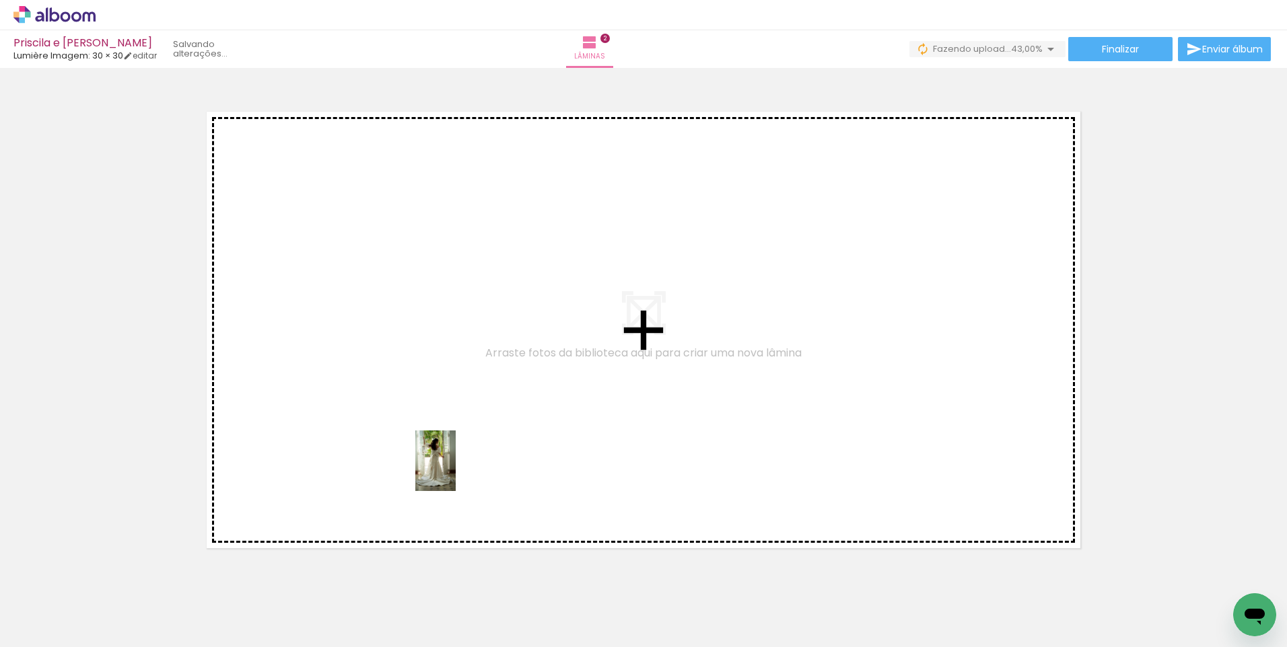
drag, startPoint x: 493, startPoint y: 612, endPoint x: 456, endPoint y: 471, distance: 145.6
click at [456, 471] on quentale-workspace at bounding box center [643, 323] width 1287 height 647
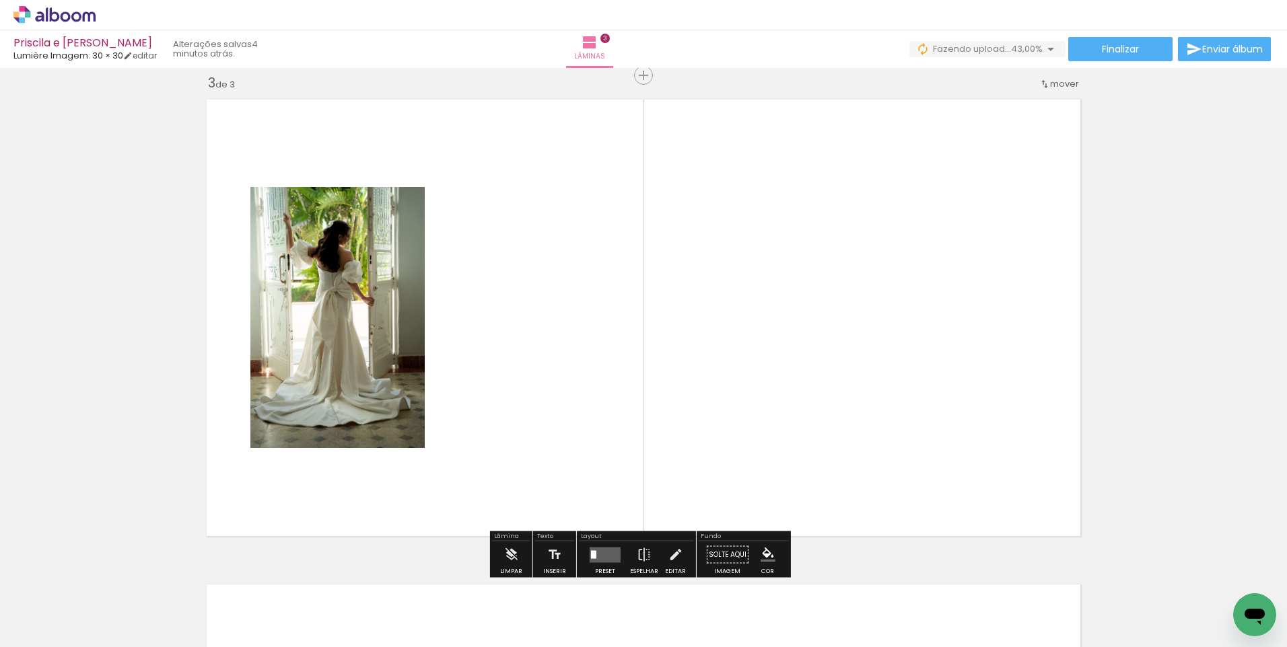
scroll to position [988, 0]
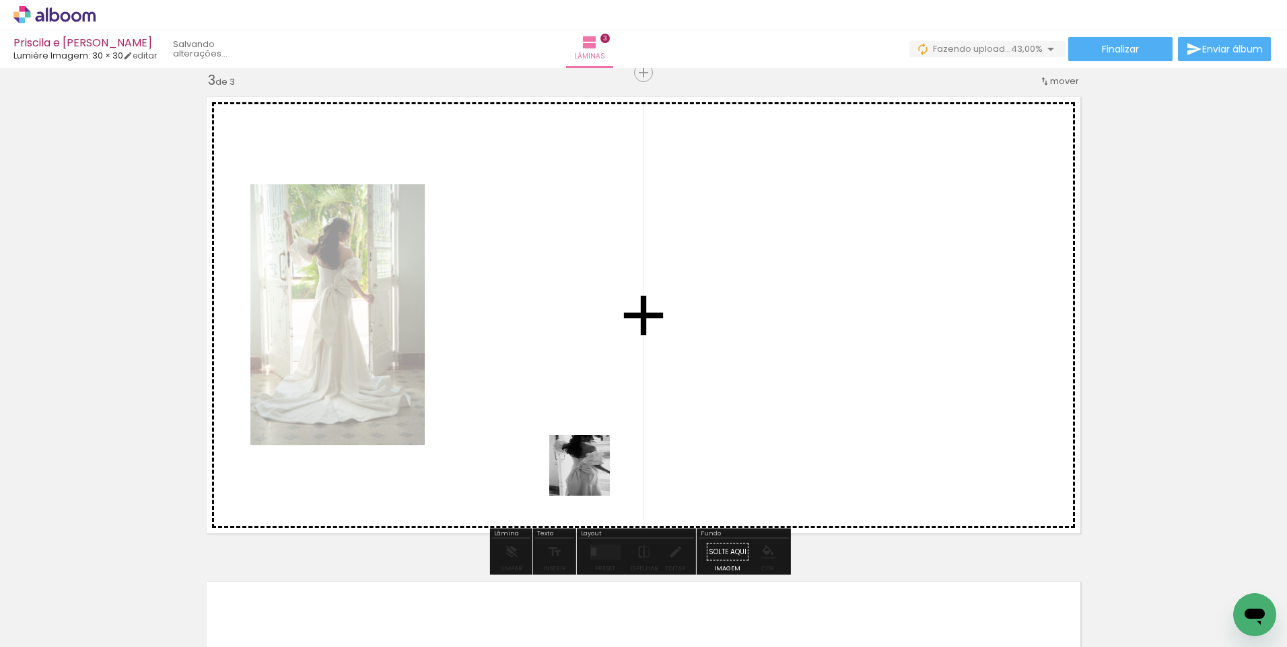
drag, startPoint x: 590, startPoint y: 495, endPoint x: 595, endPoint y: 407, distance: 88.3
click at [595, 407] on quentale-workspace at bounding box center [643, 323] width 1287 height 647
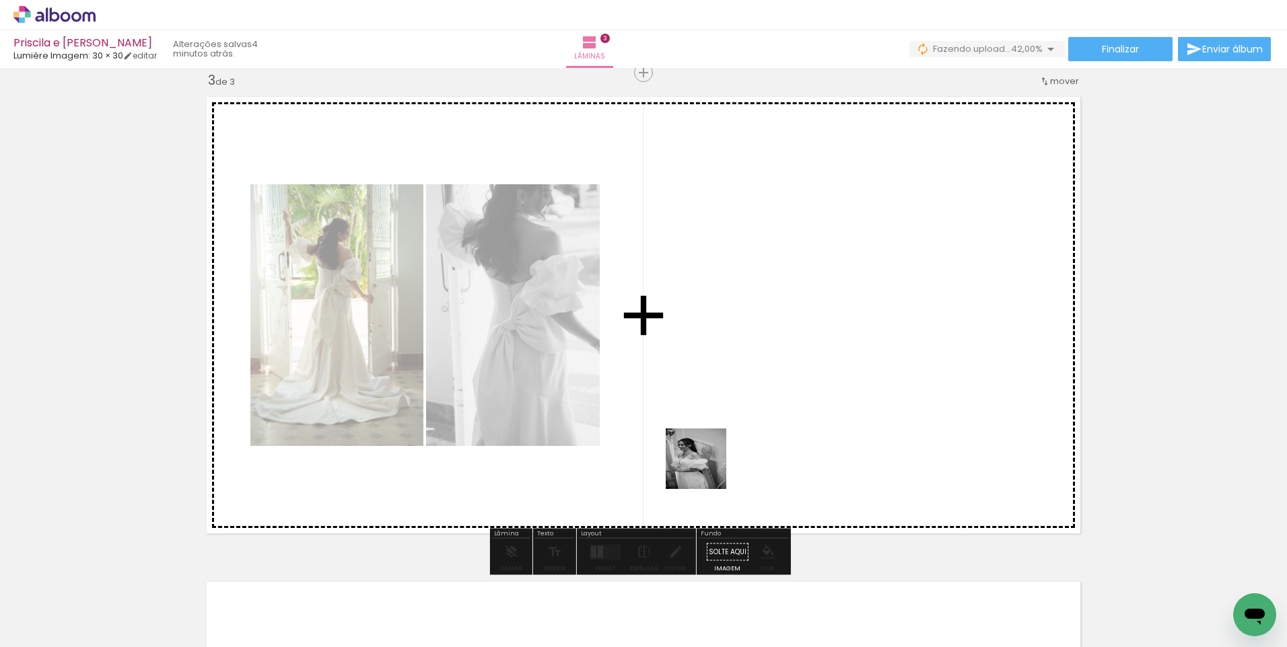
drag, startPoint x: 695, startPoint y: 495, endPoint x: 745, endPoint y: 404, distance: 103.6
click at [746, 399] on quentale-workspace at bounding box center [643, 323] width 1287 height 647
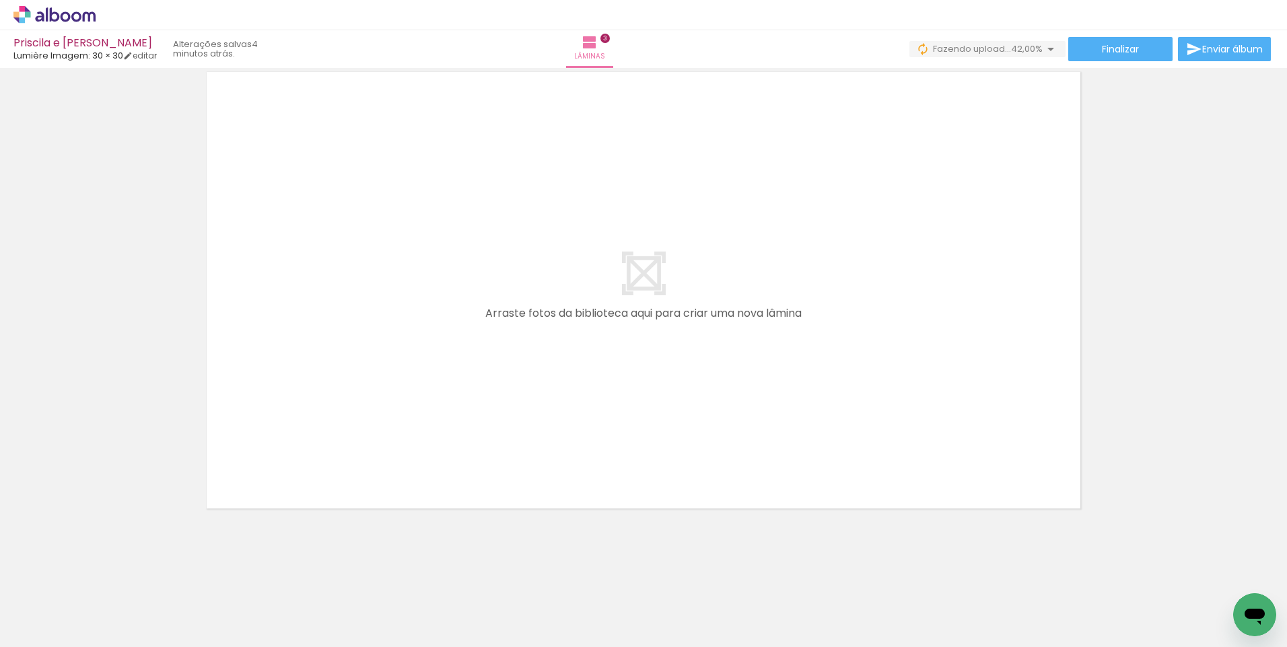
scroll to position [0, 187]
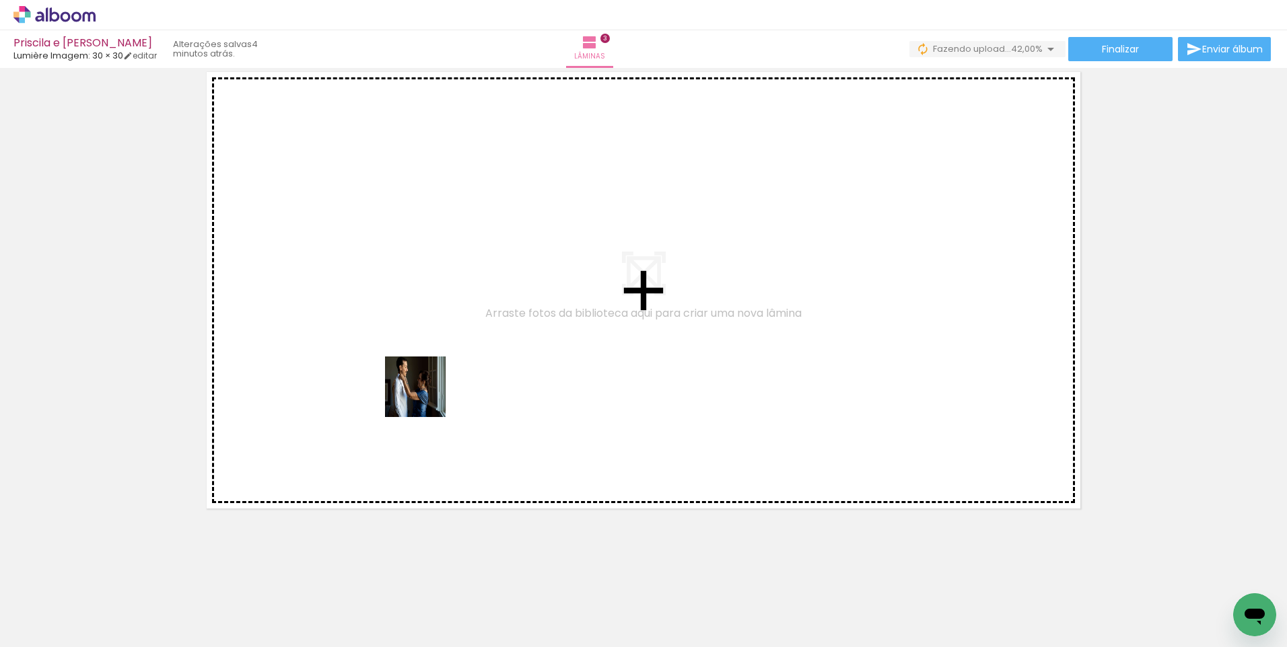
drag, startPoint x: 470, startPoint y: 614, endPoint x: 424, endPoint y: 390, distance: 228.2
click at [424, 390] on quentale-workspace at bounding box center [643, 323] width 1287 height 647
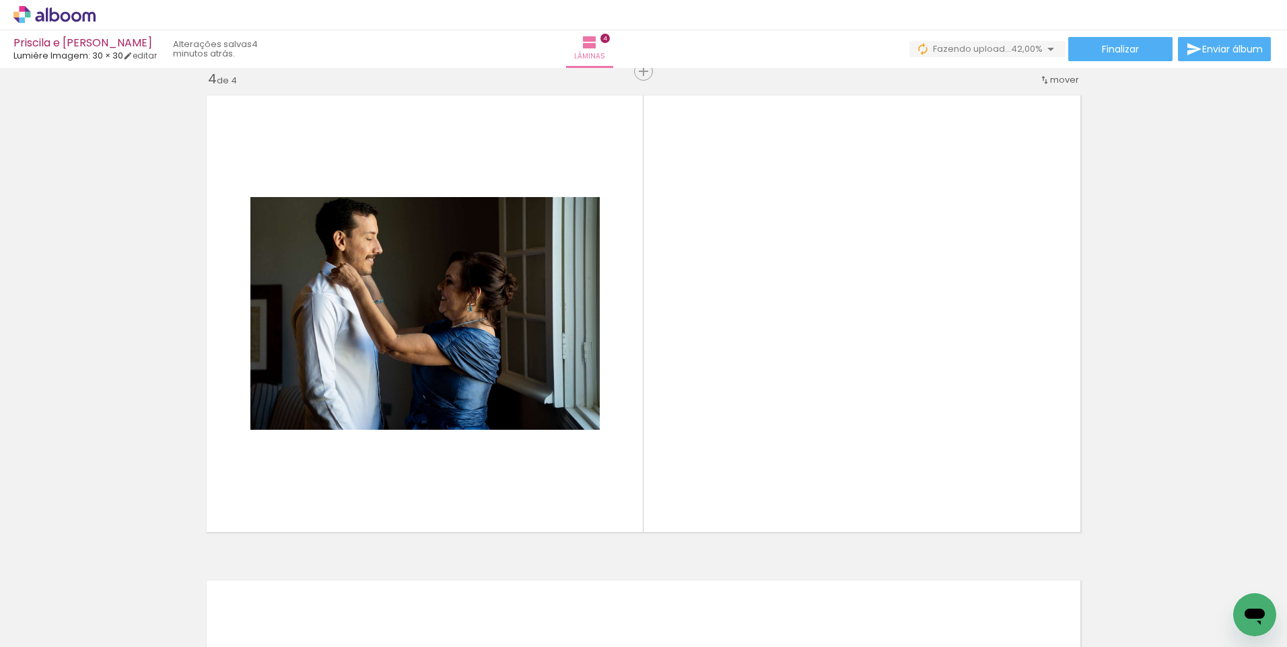
scroll to position [1473, 0]
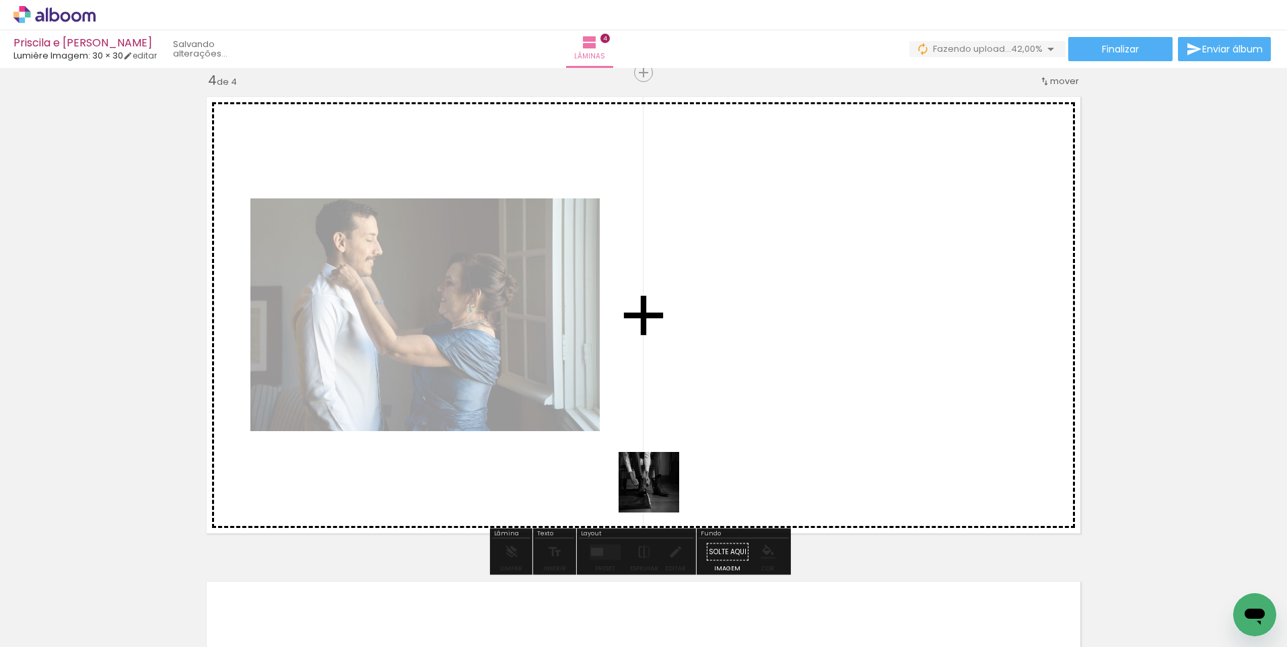
drag, startPoint x: 564, startPoint y: 572, endPoint x: 742, endPoint y: 414, distance: 237.9
click at [742, 414] on quentale-workspace at bounding box center [643, 323] width 1287 height 647
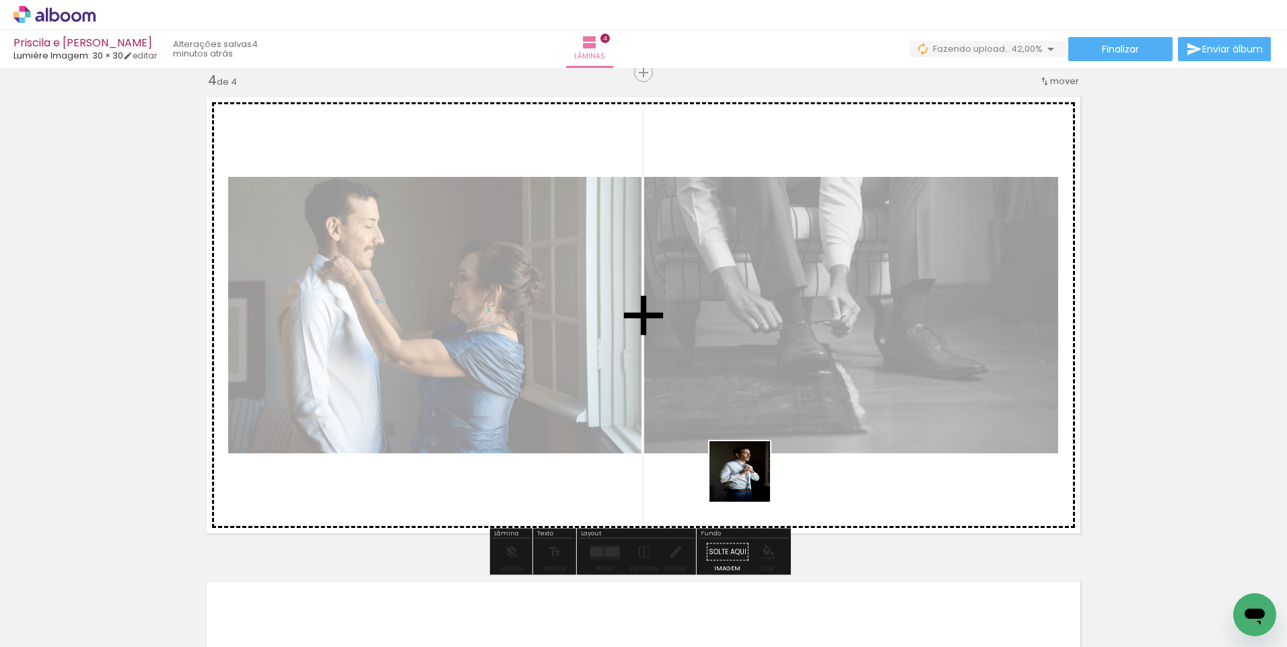
drag, startPoint x: 633, startPoint y: 603, endPoint x: 757, endPoint y: 472, distance: 180.4
click at [757, 472] on quentale-workspace at bounding box center [643, 323] width 1287 height 647
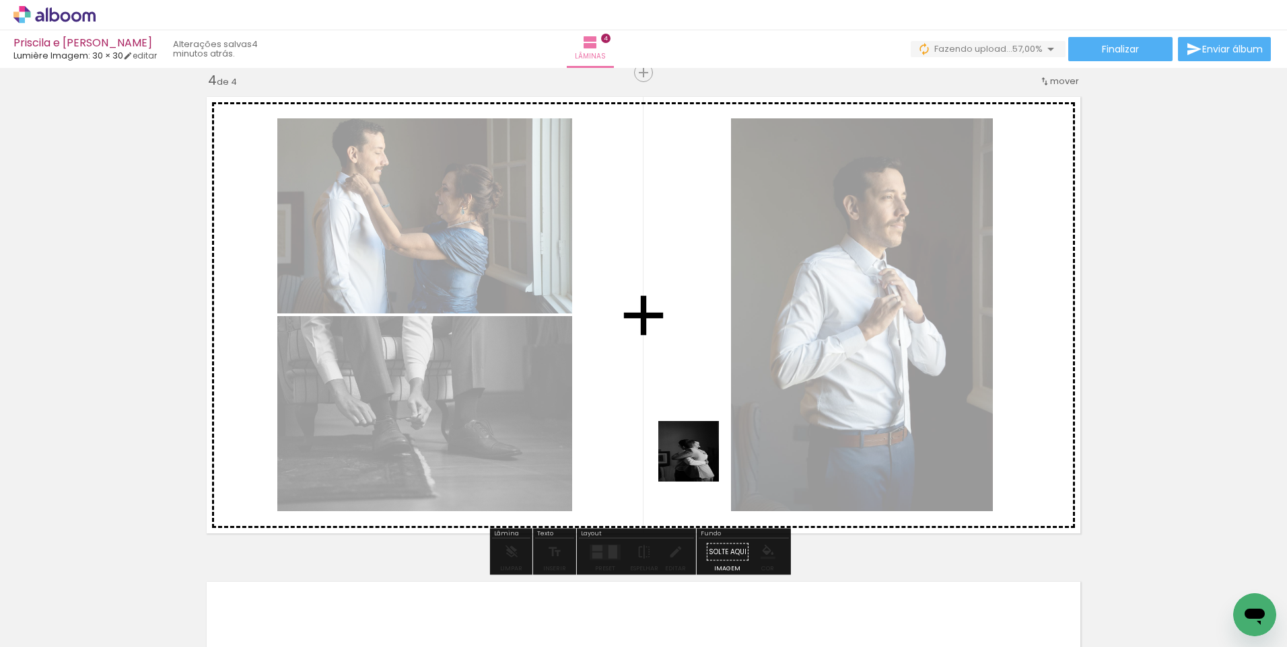
drag, startPoint x: 709, startPoint y: 619, endPoint x: 699, endPoint y: 458, distance: 161.2
click at [699, 458] on quentale-workspace at bounding box center [643, 323] width 1287 height 647
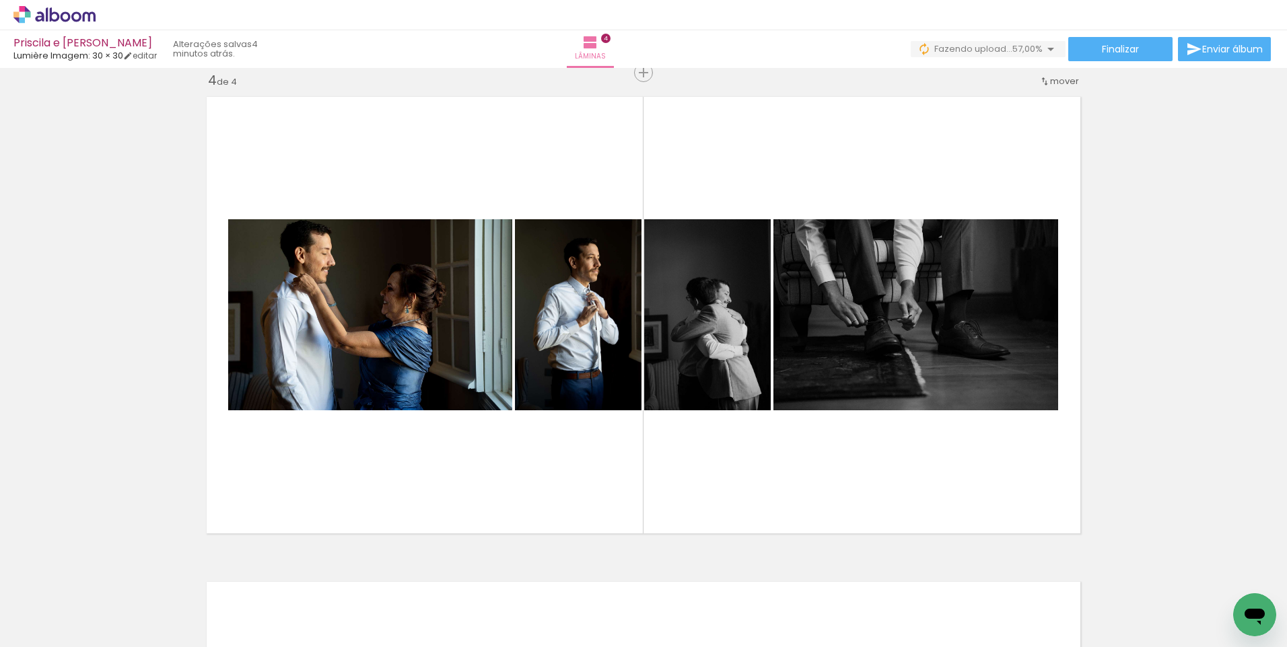
scroll to position [0, 527]
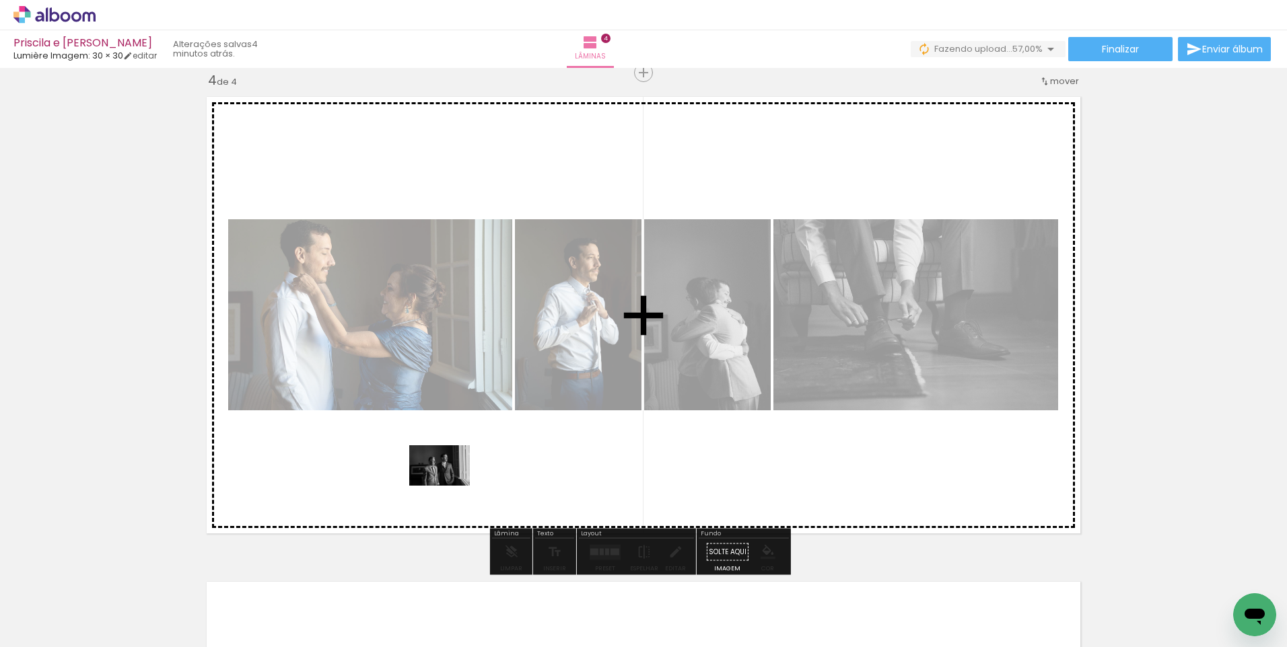
drag, startPoint x: 443, startPoint y: 618, endPoint x: 450, endPoint y: 486, distance: 132.0
click at [450, 486] on quentale-workspace at bounding box center [643, 323] width 1287 height 647
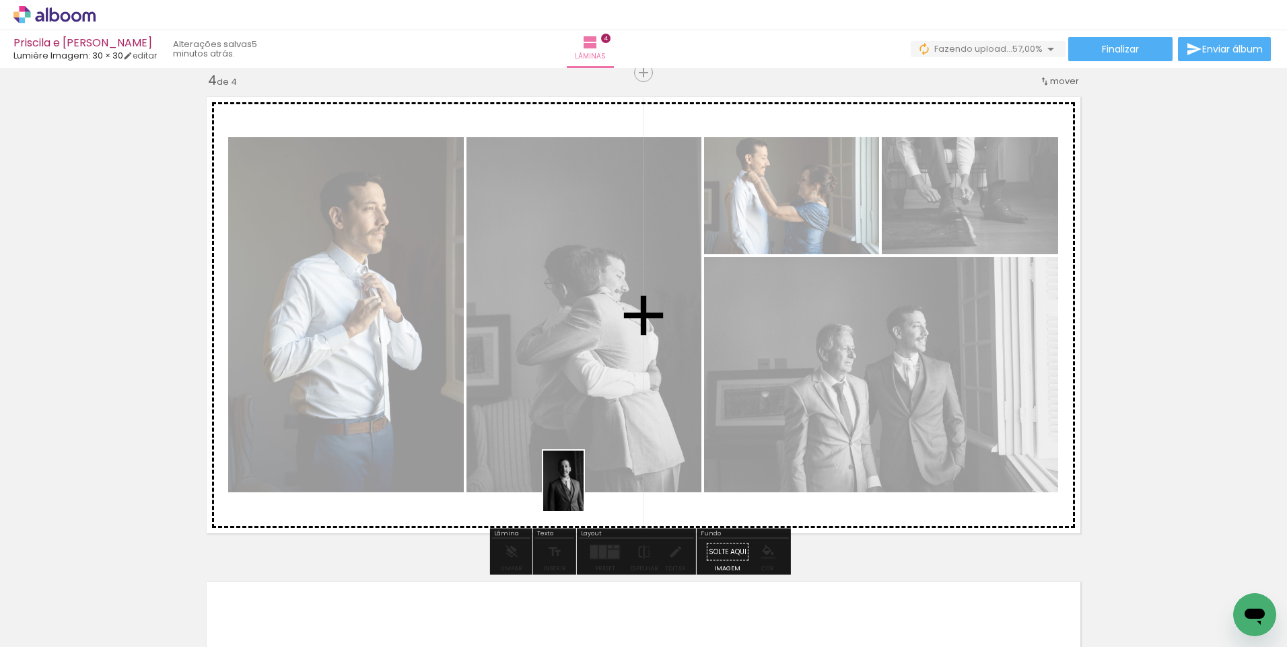
drag, startPoint x: 594, startPoint y: 625, endPoint x: 583, endPoint y: 491, distance: 133.6
click at [583, 491] on quentale-workspace at bounding box center [643, 323] width 1287 height 647
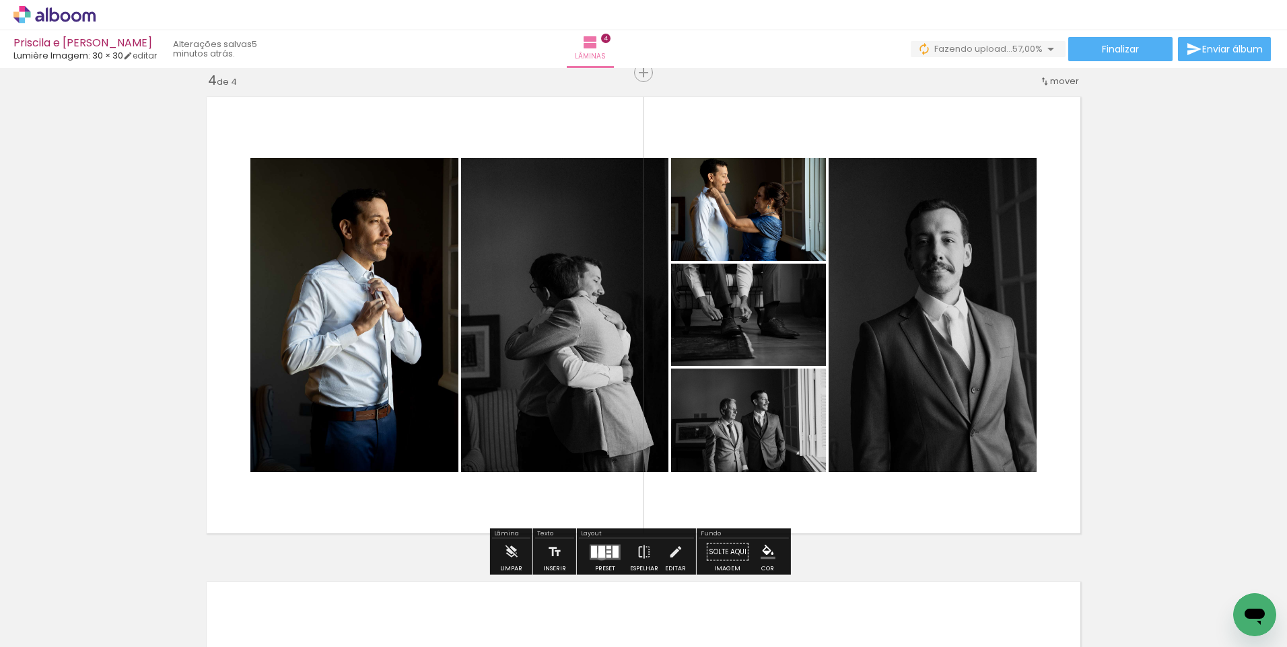
click at [598, 556] on div at bounding box center [601, 552] width 7 height 12
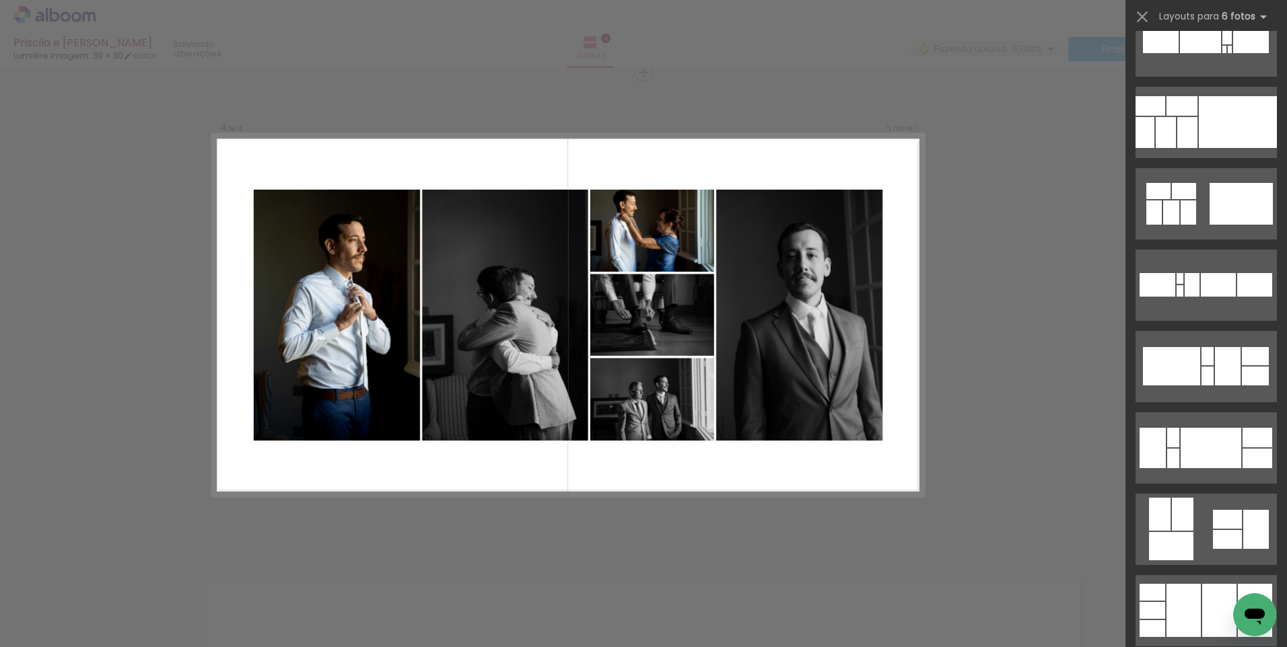
scroll to position [0, 0]
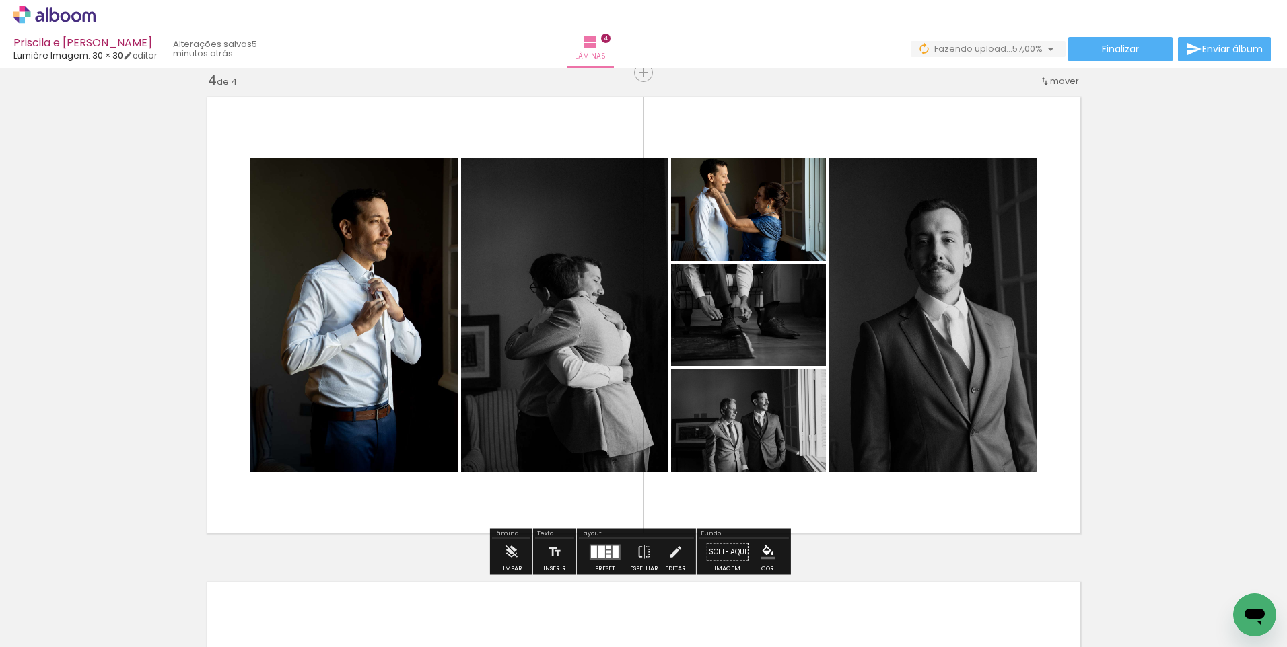
click at [612, 553] on div at bounding box center [615, 552] width 6 height 12
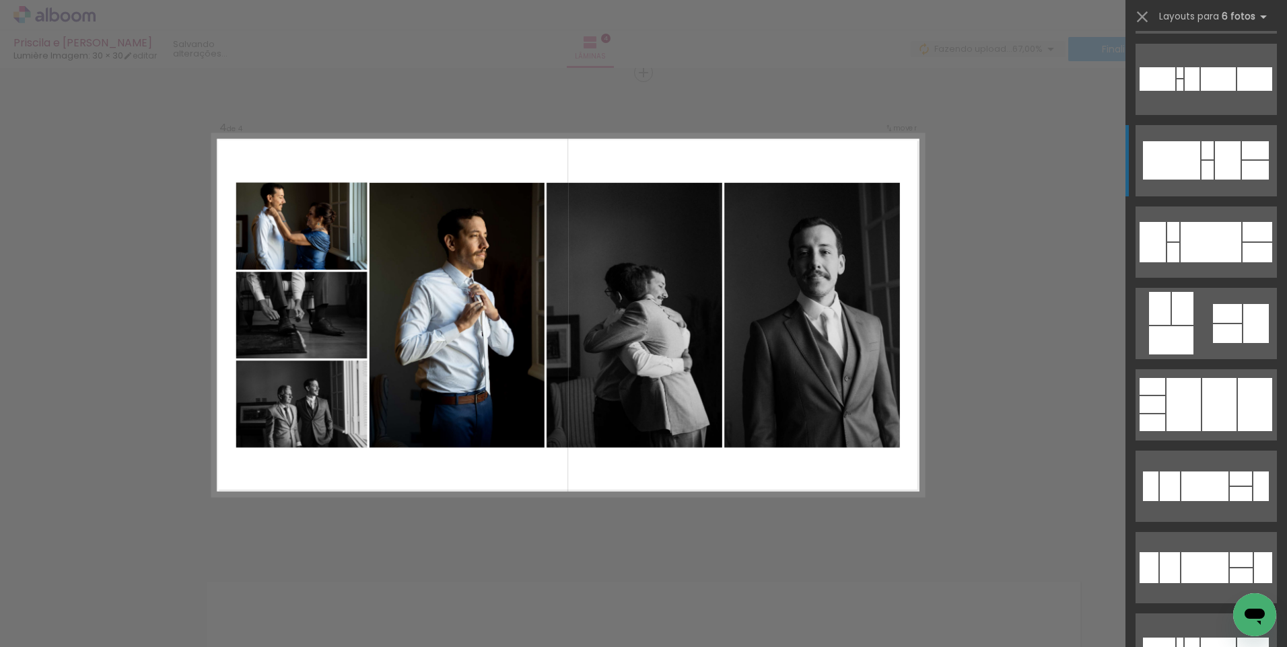
scroll to position [942, 0]
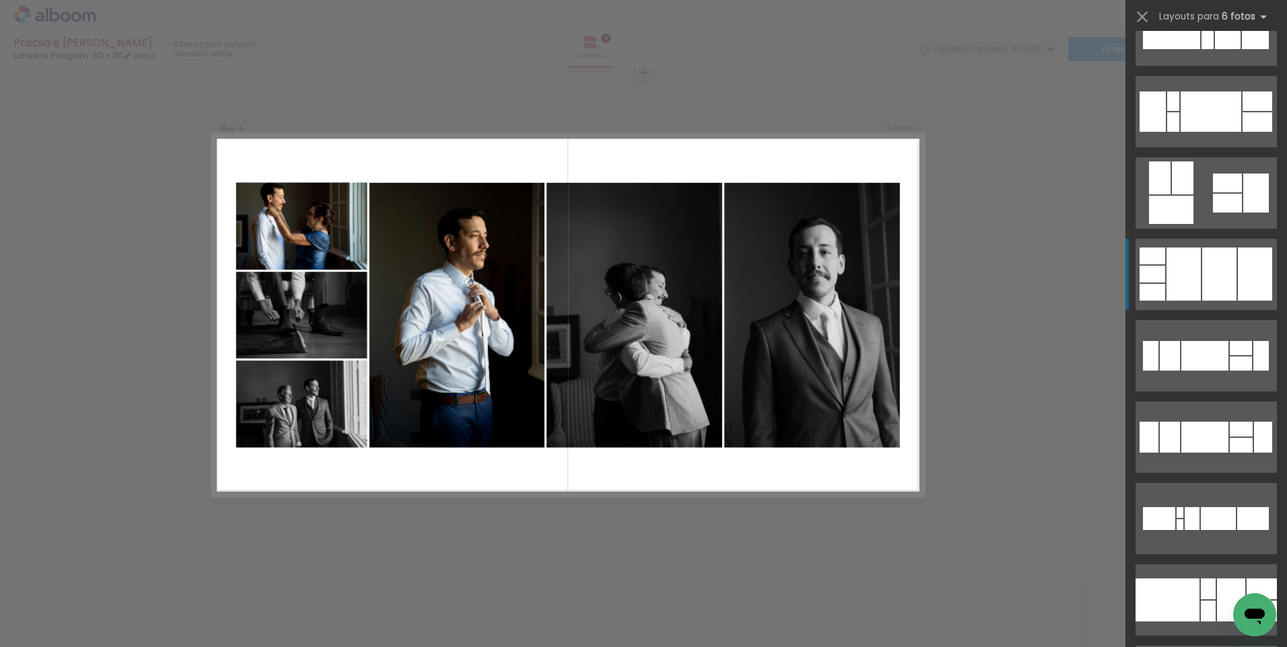
click at [1202, 279] on div at bounding box center [1219, 274] width 34 height 53
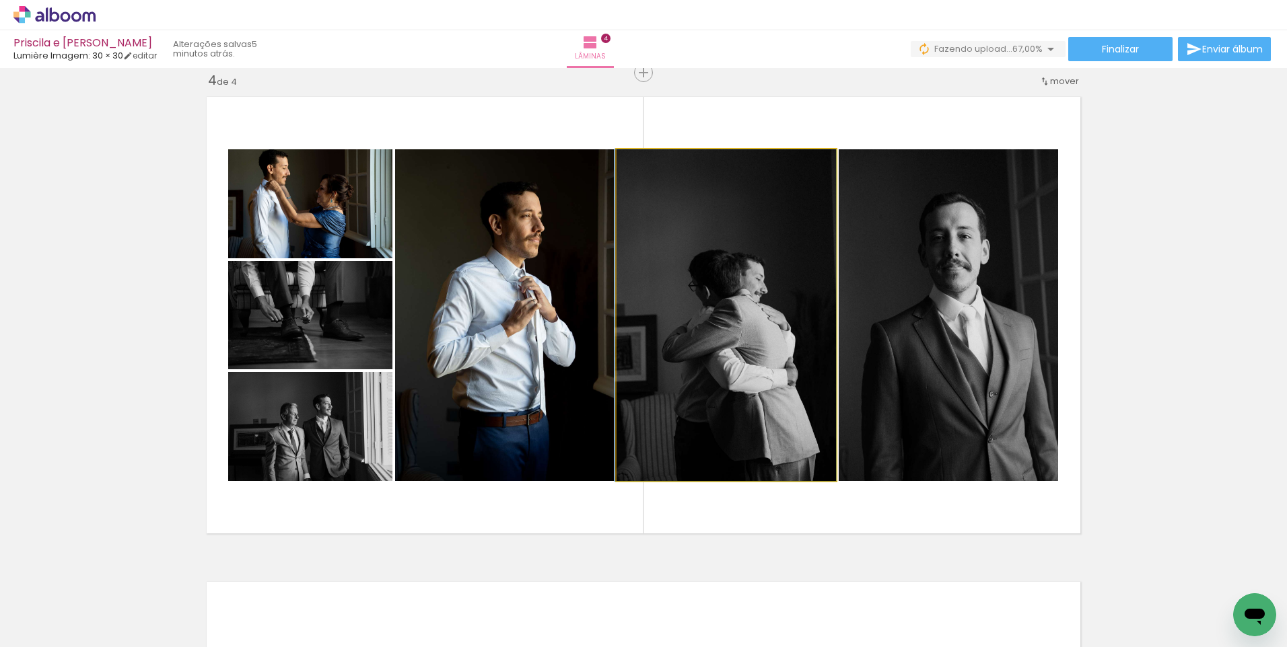
drag, startPoint x: 721, startPoint y: 356, endPoint x: 715, endPoint y: 353, distance: 6.9
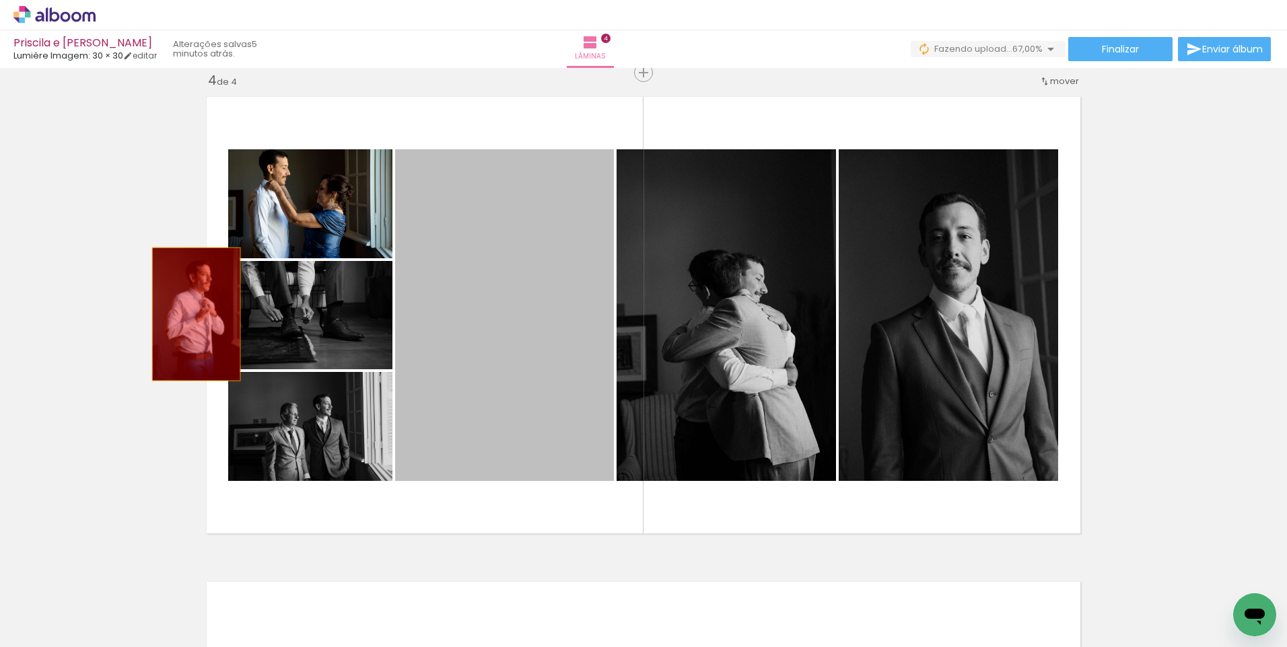
drag, startPoint x: 573, startPoint y: 331, endPoint x: 224, endPoint y: 285, distance: 352.3
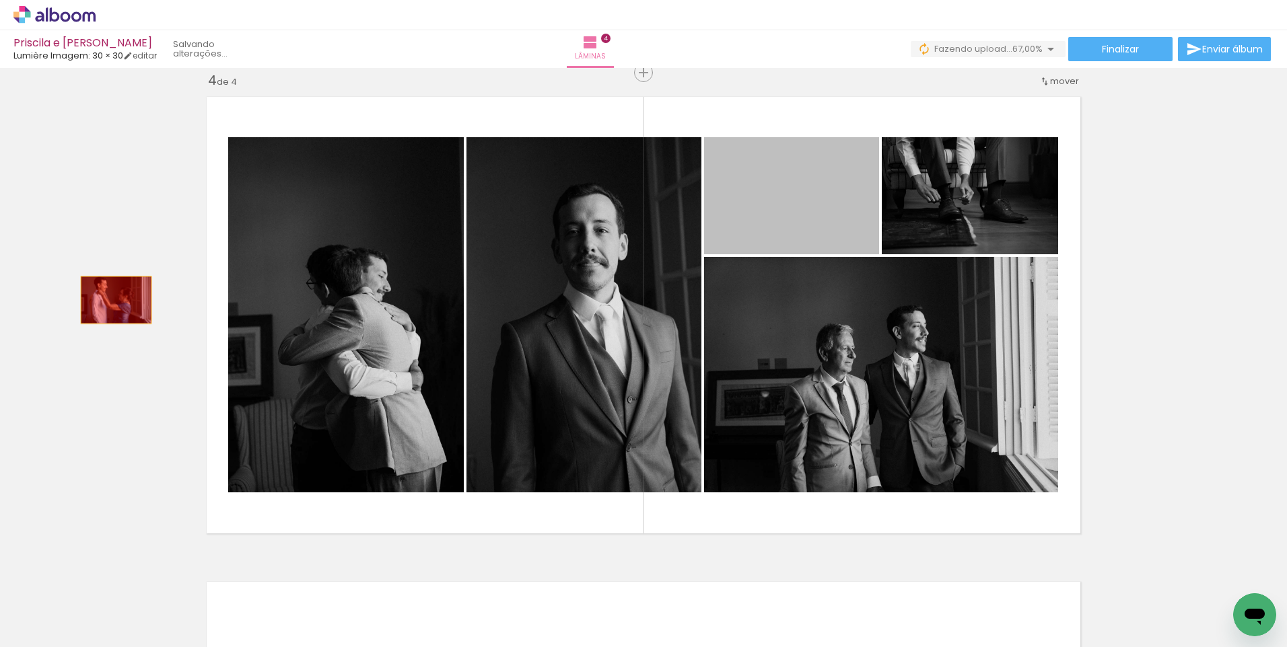
drag, startPoint x: 797, startPoint y: 212, endPoint x: 111, endPoint y: 300, distance: 692.1
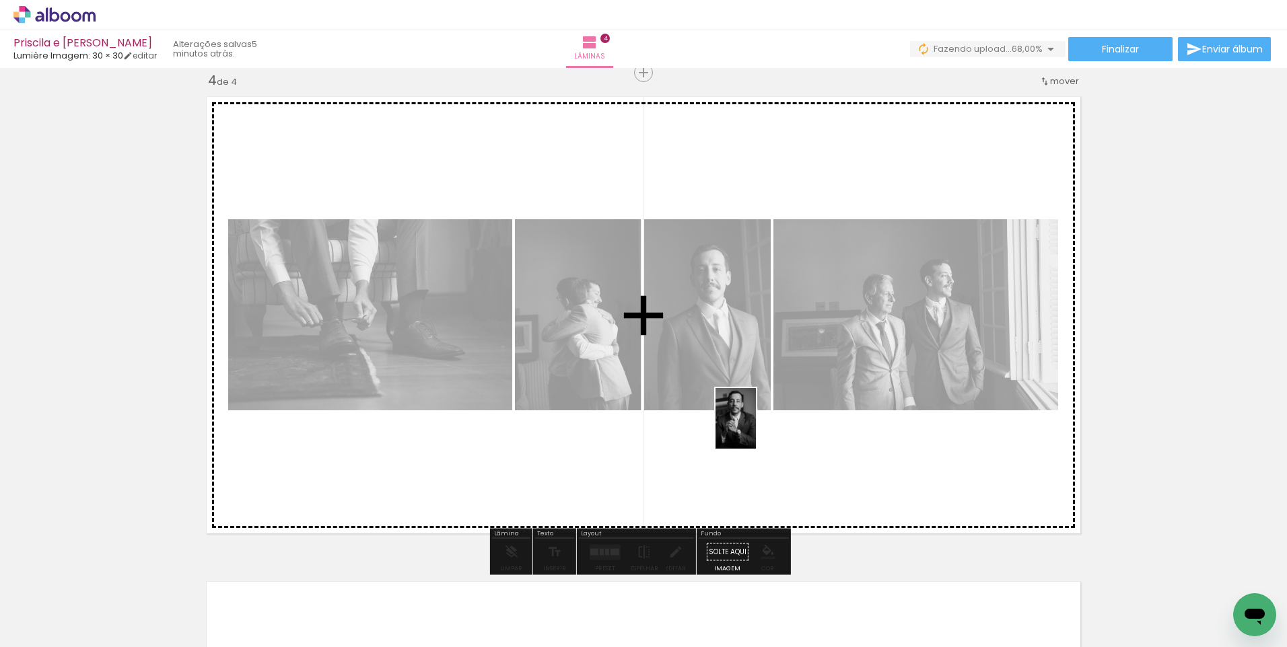
drag, startPoint x: 890, startPoint y: 617, endPoint x: 756, endPoint y: 429, distance: 231.2
click at [756, 429] on quentale-workspace at bounding box center [643, 323] width 1287 height 647
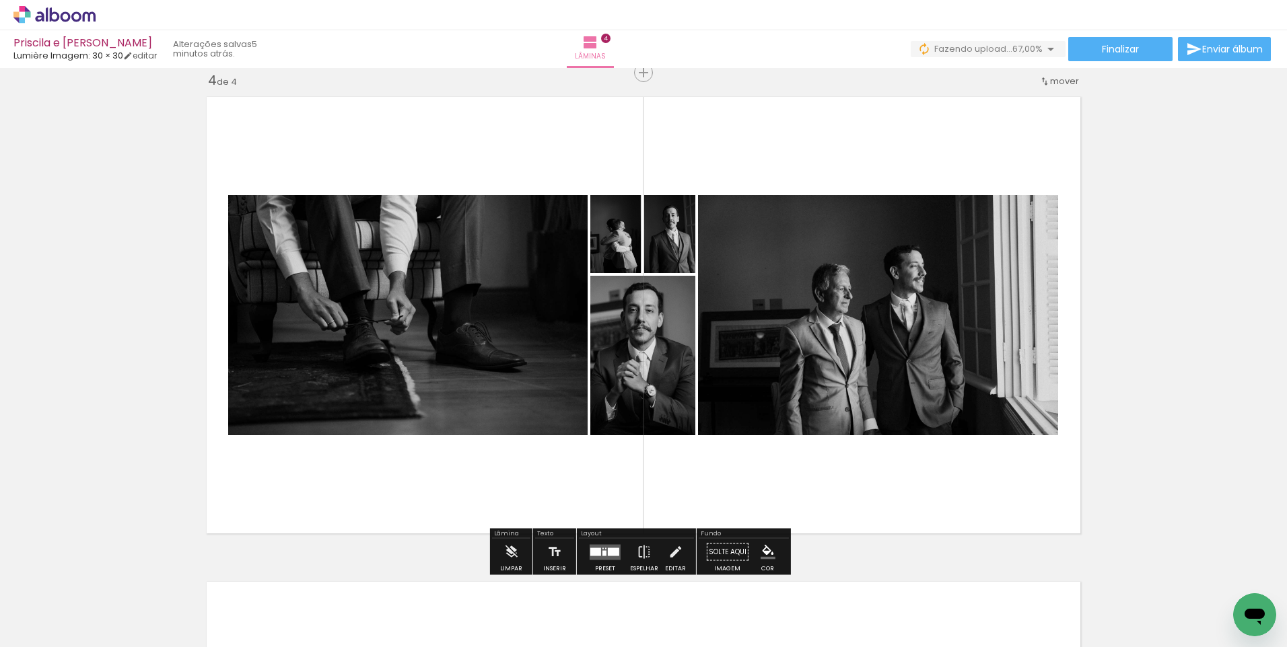
click at [600, 556] on quentale-layouter at bounding box center [605, 551] width 31 height 15
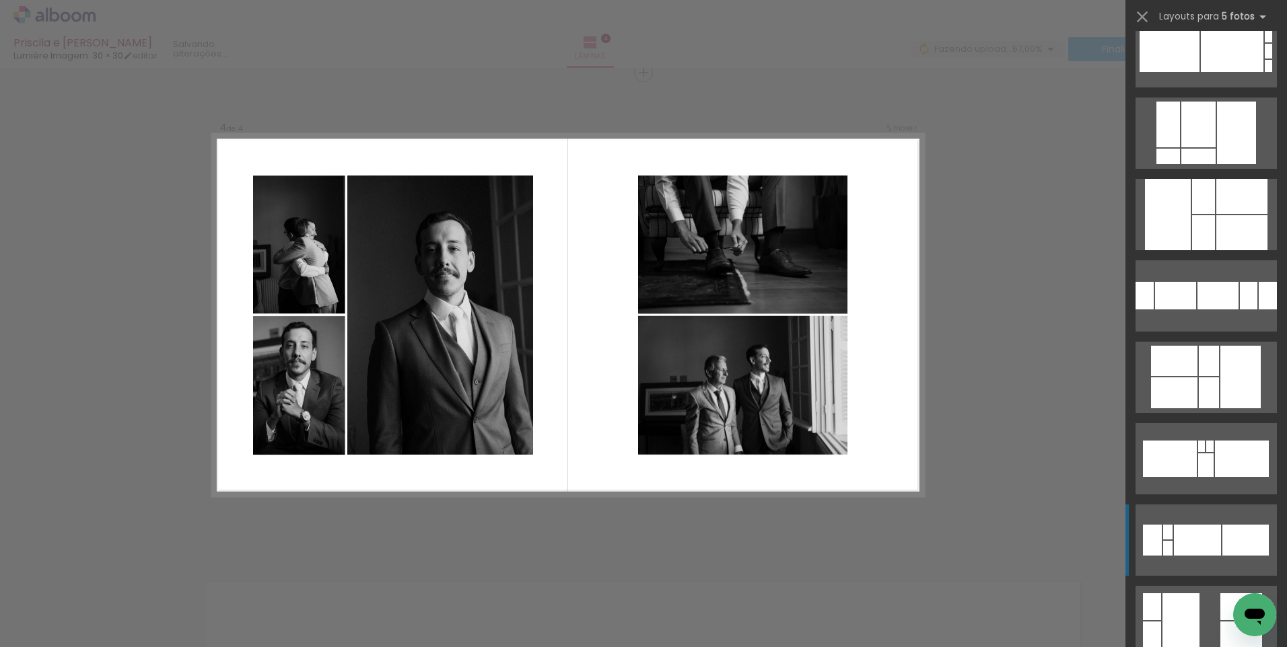
scroll to position [538, 0]
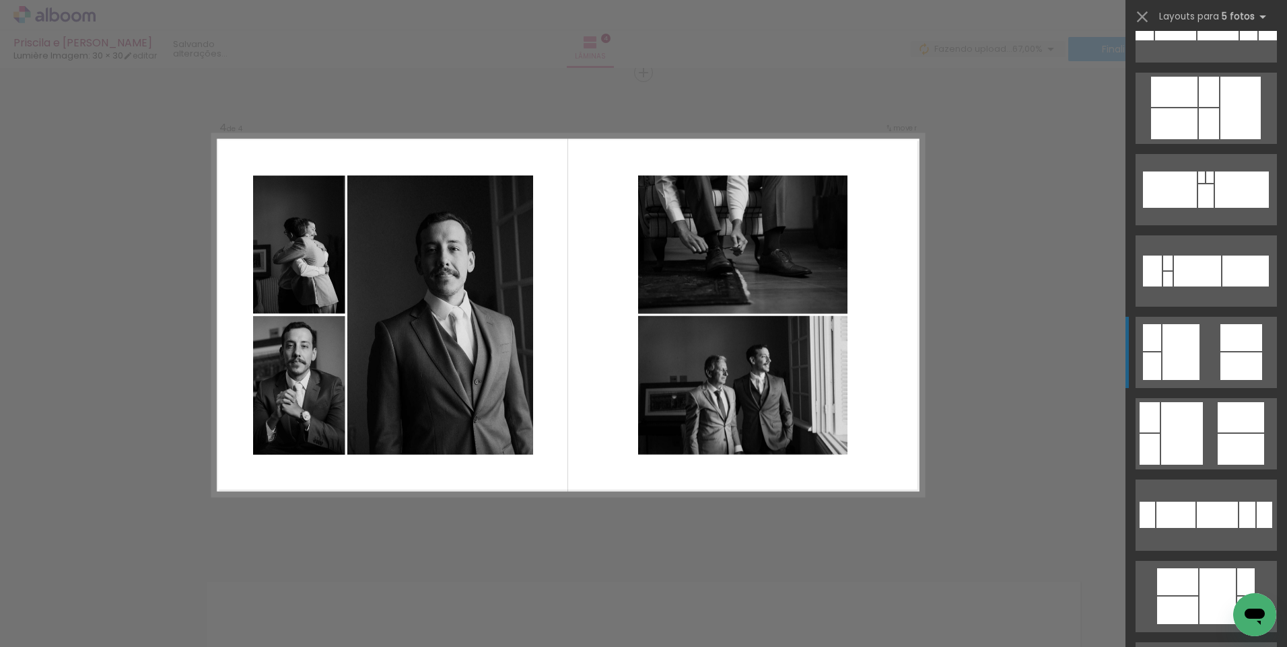
click at [1201, 360] on quentale-layouter at bounding box center [1205, 352] width 141 height 71
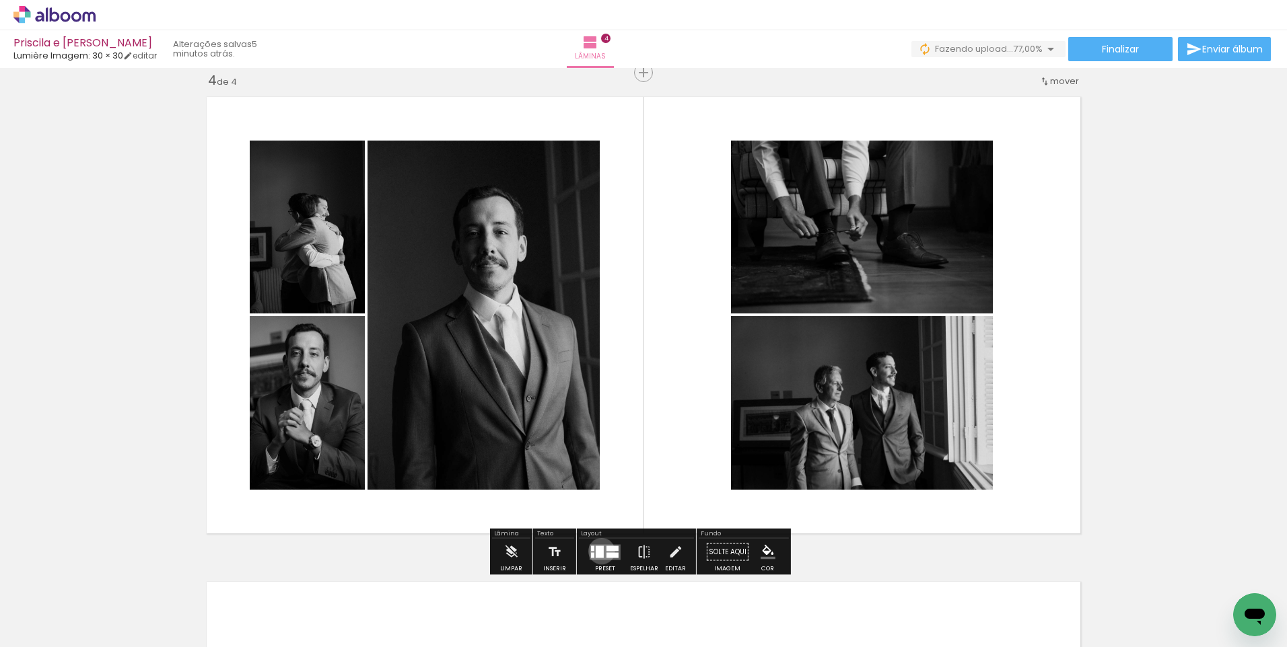
click at [598, 551] on div at bounding box center [600, 552] width 8 height 12
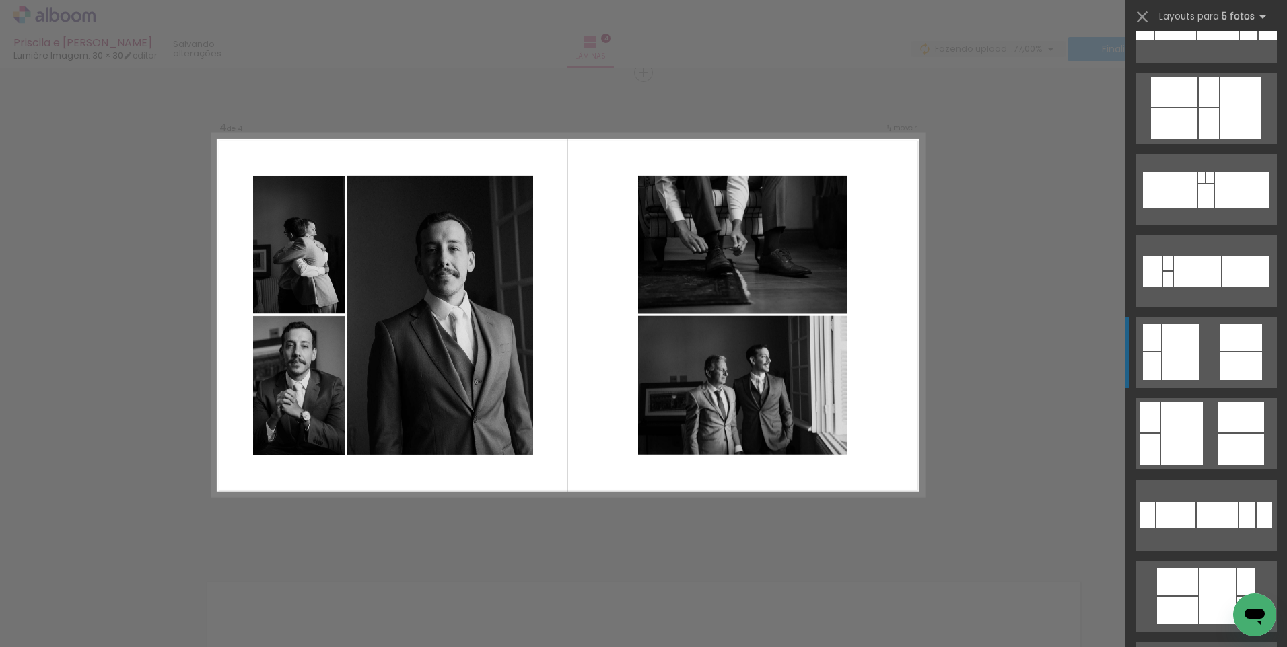
scroll to position [814, 0]
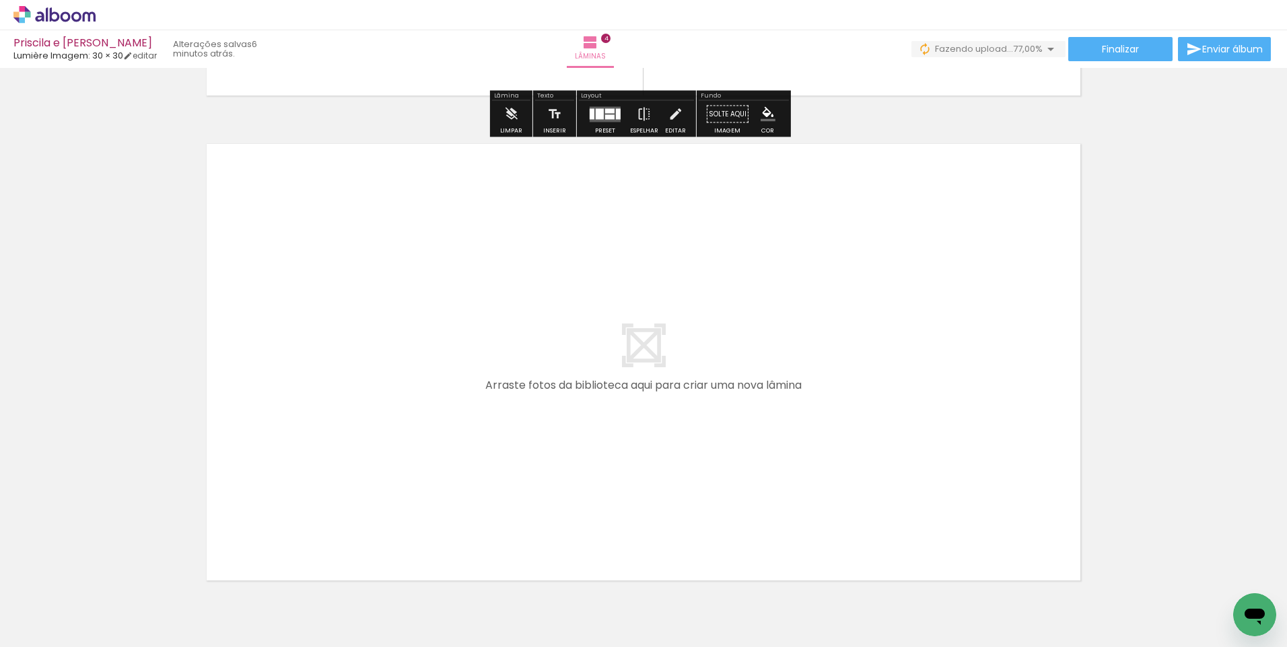
scroll to position [1944, 0]
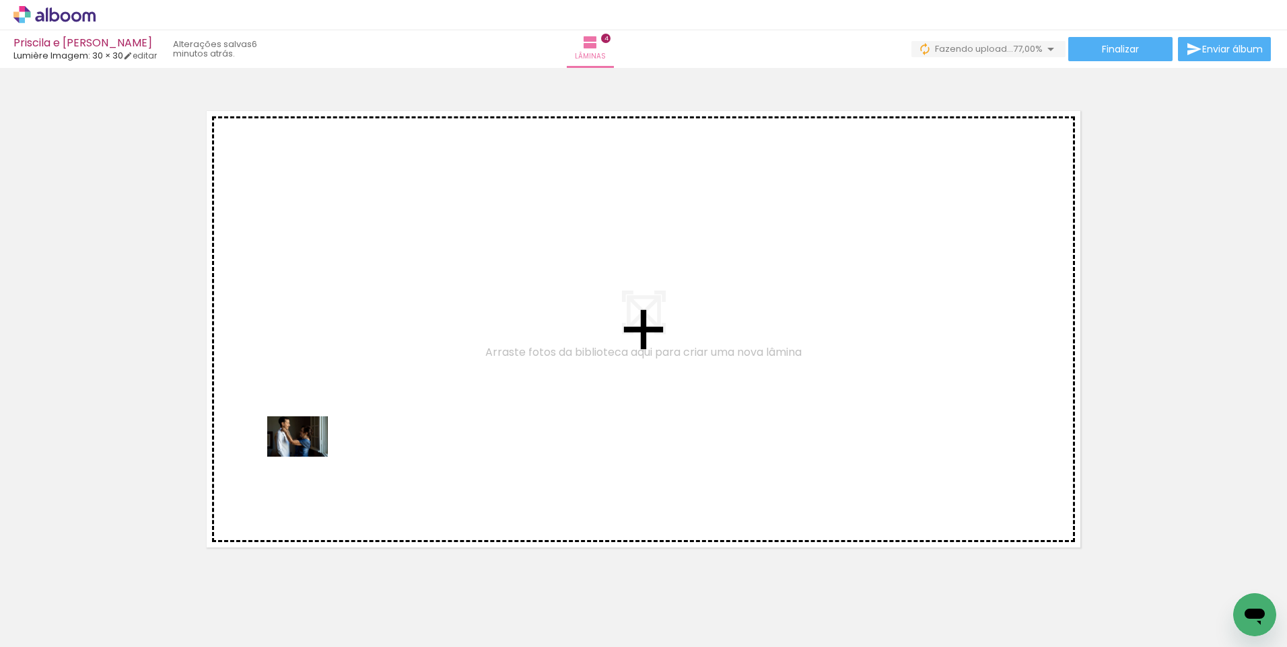
drag, startPoint x: 145, startPoint y: 612, endPoint x: 308, endPoint y: 456, distance: 225.6
click at [308, 456] on quentale-workspace at bounding box center [643, 323] width 1287 height 647
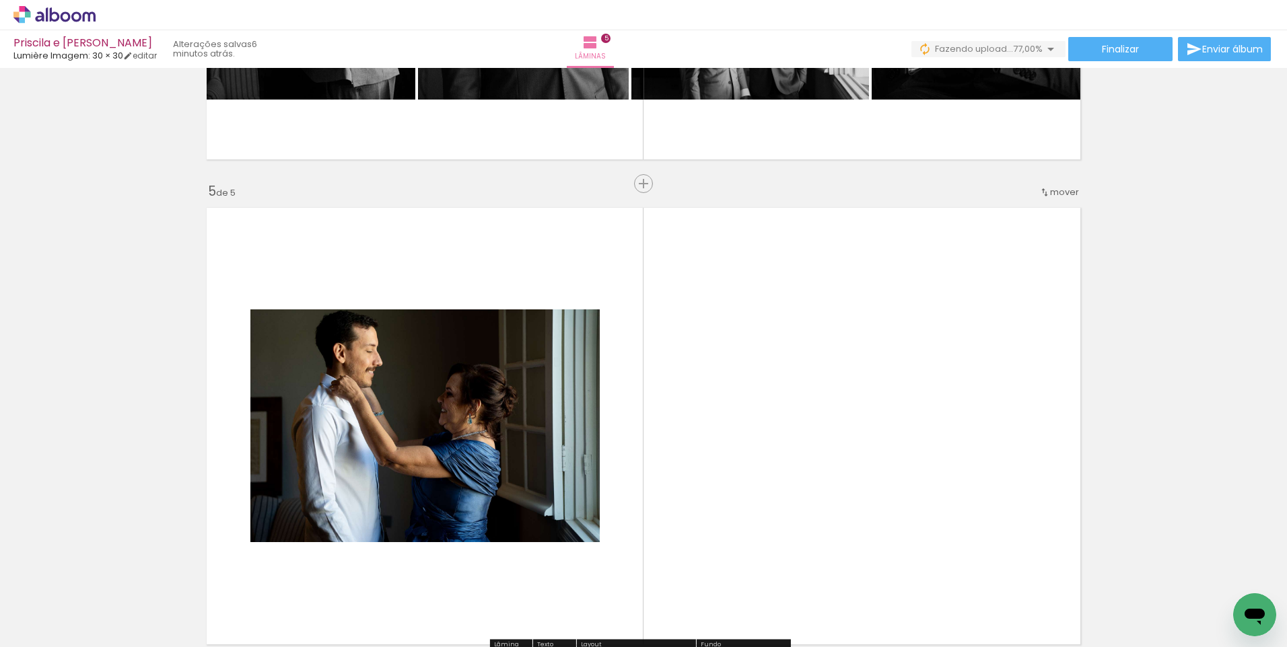
scroll to position [1824, 0]
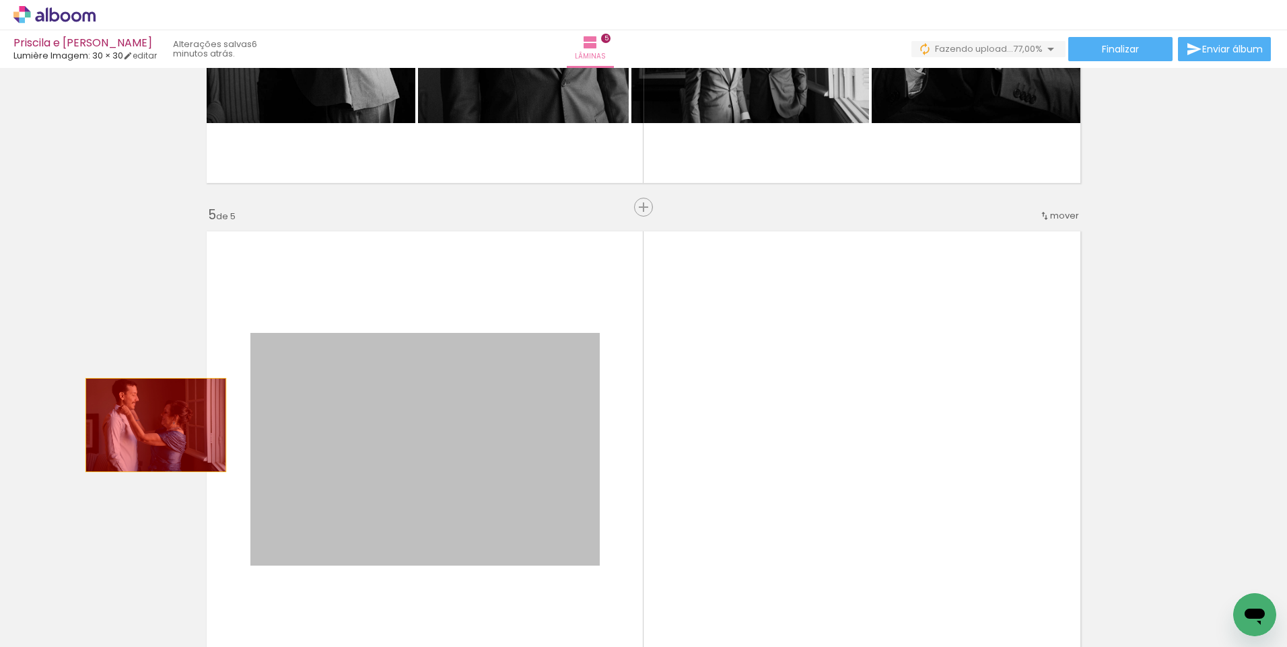
drag, startPoint x: 468, startPoint y: 480, endPoint x: 151, endPoint y: 424, distance: 322.5
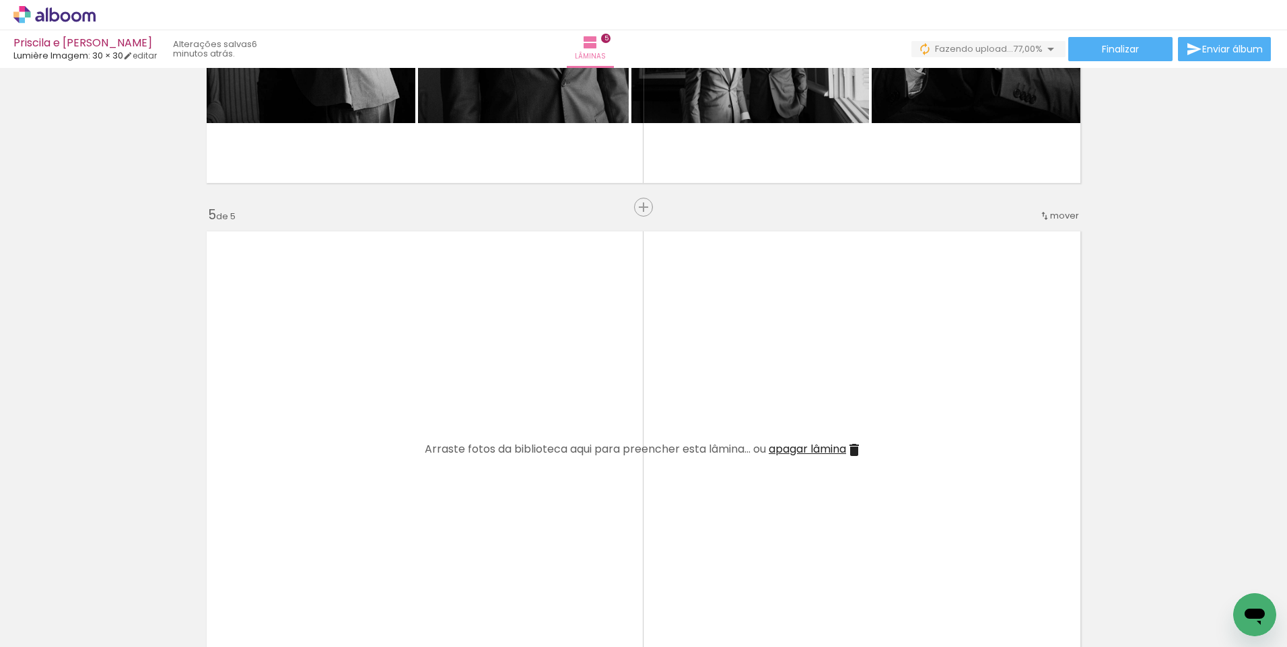
click at [1050, 218] on span "mover" at bounding box center [1064, 215] width 29 height 13
click at [1024, 283] on span "4" at bounding box center [1028, 280] width 8 height 22
